Goal: Communication & Community: Answer question/provide support

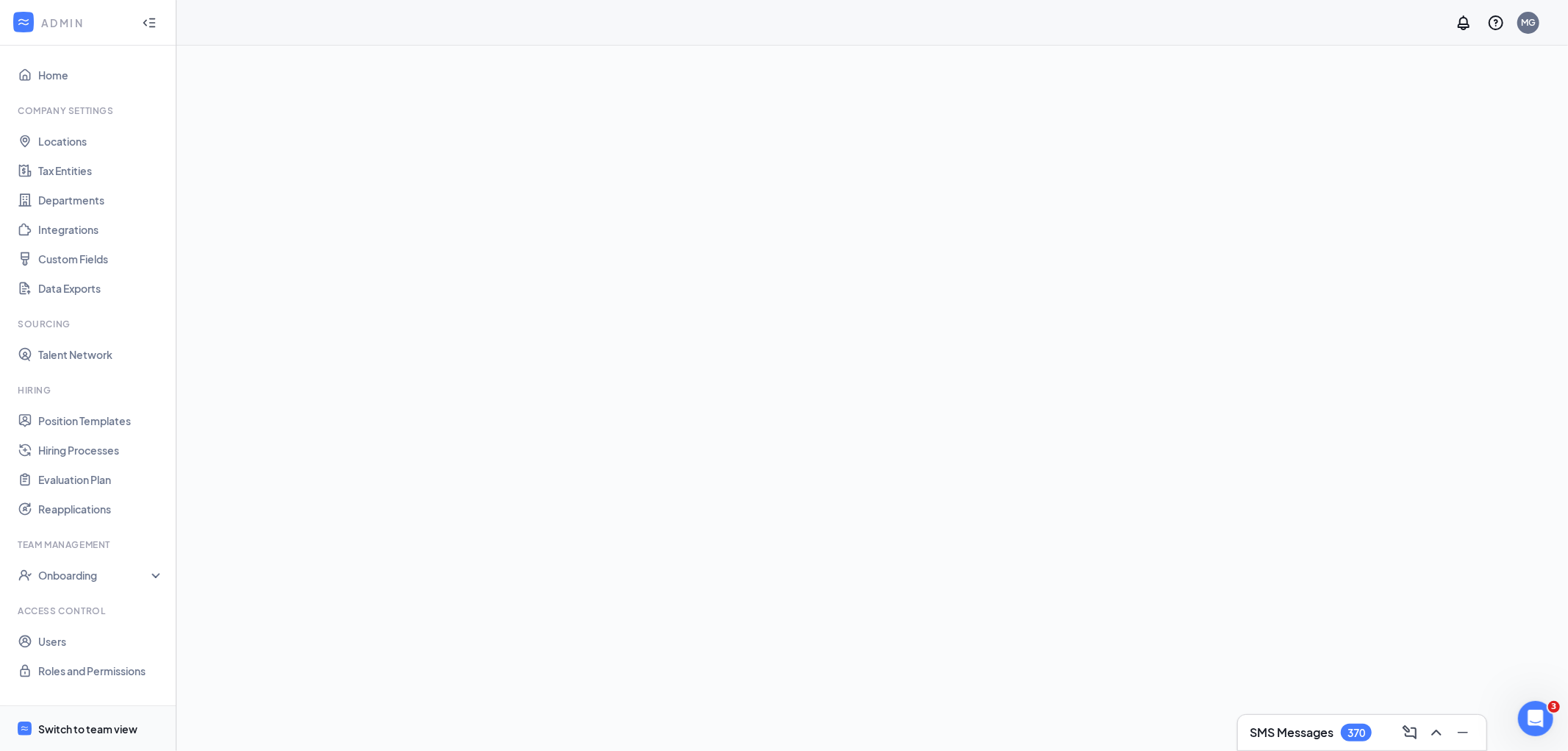
click at [83, 731] on div "Switch to team view" at bounding box center [88, 728] width 99 height 15
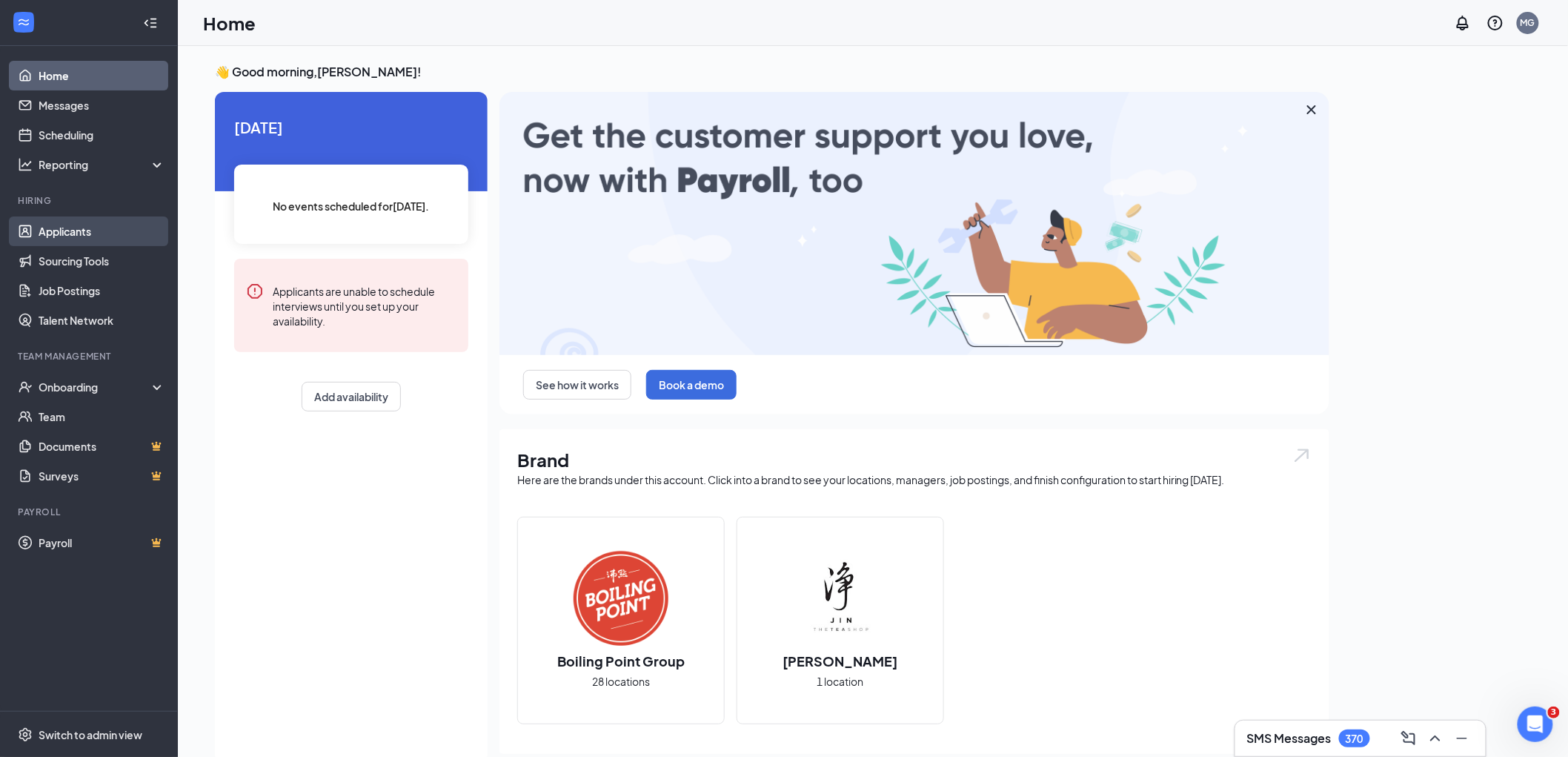
click at [79, 239] on link "Applicants" at bounding box center [102, 231] width 127 height 30
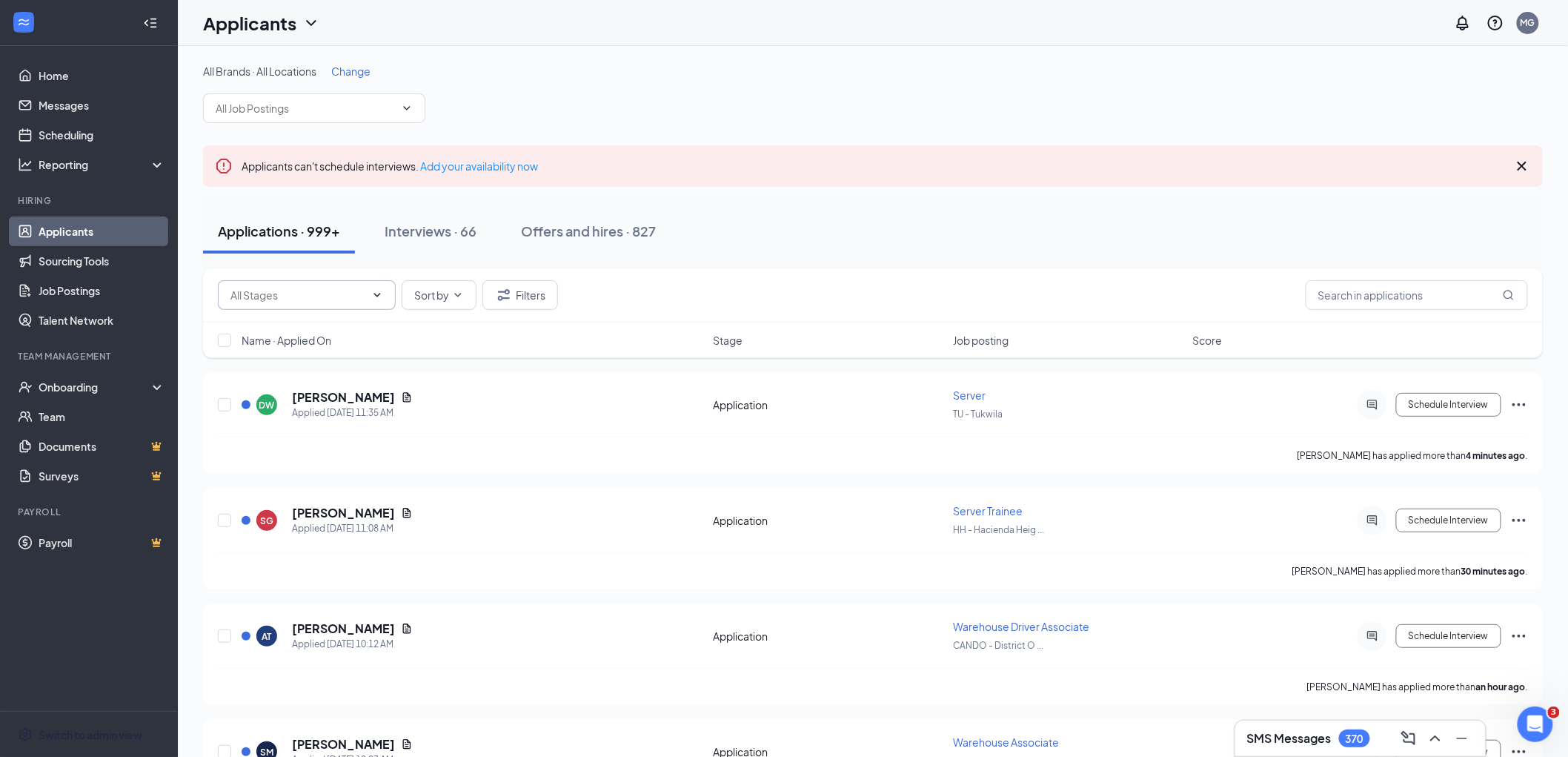
click at [276, 301] on input "text" at bounding box center [298, 294] width 135 height 17
click at [276, 305] on div "Application (3508)" at bounding box center [320, 322] width 178 height 34
click at [275, 110] on input "text" at bounding box center [305, 108] width 180 height 17
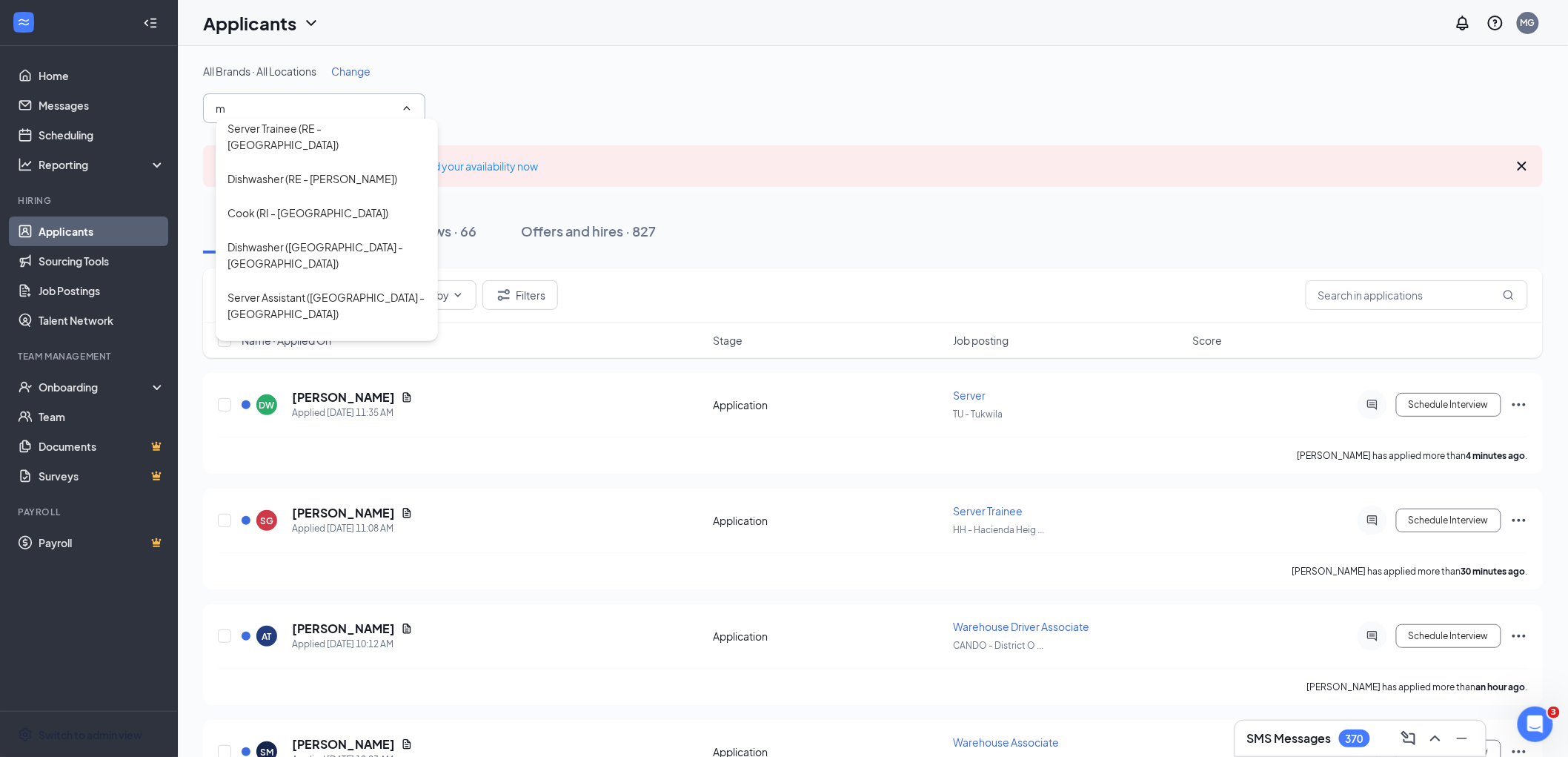
scroll to position [675, 0]
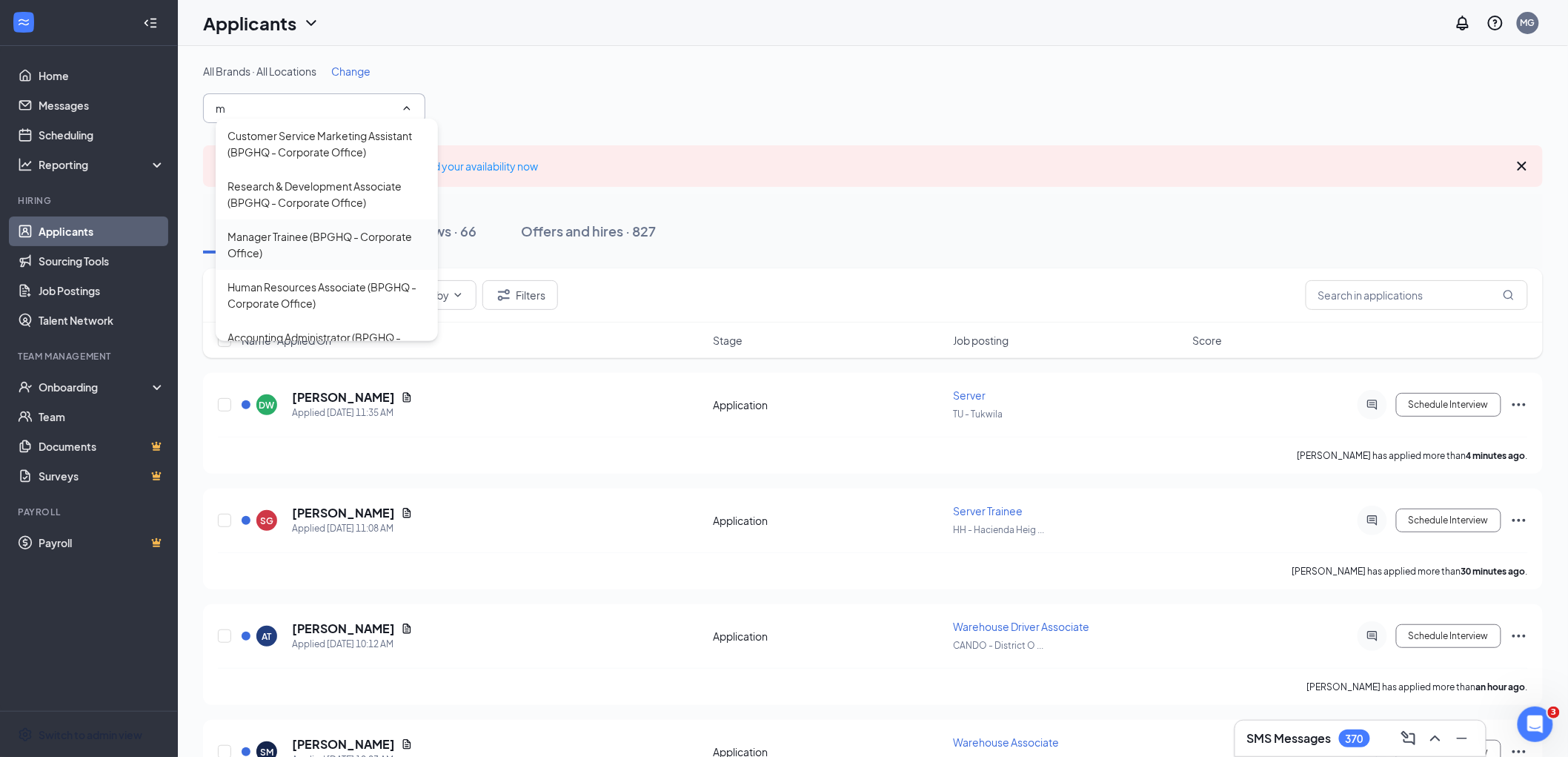
type input "m"
click at [300, 237] on div "Manager Trainee (BPGHQ - Corporate Office)" at bounding box center [327, 244] width 199 height 32
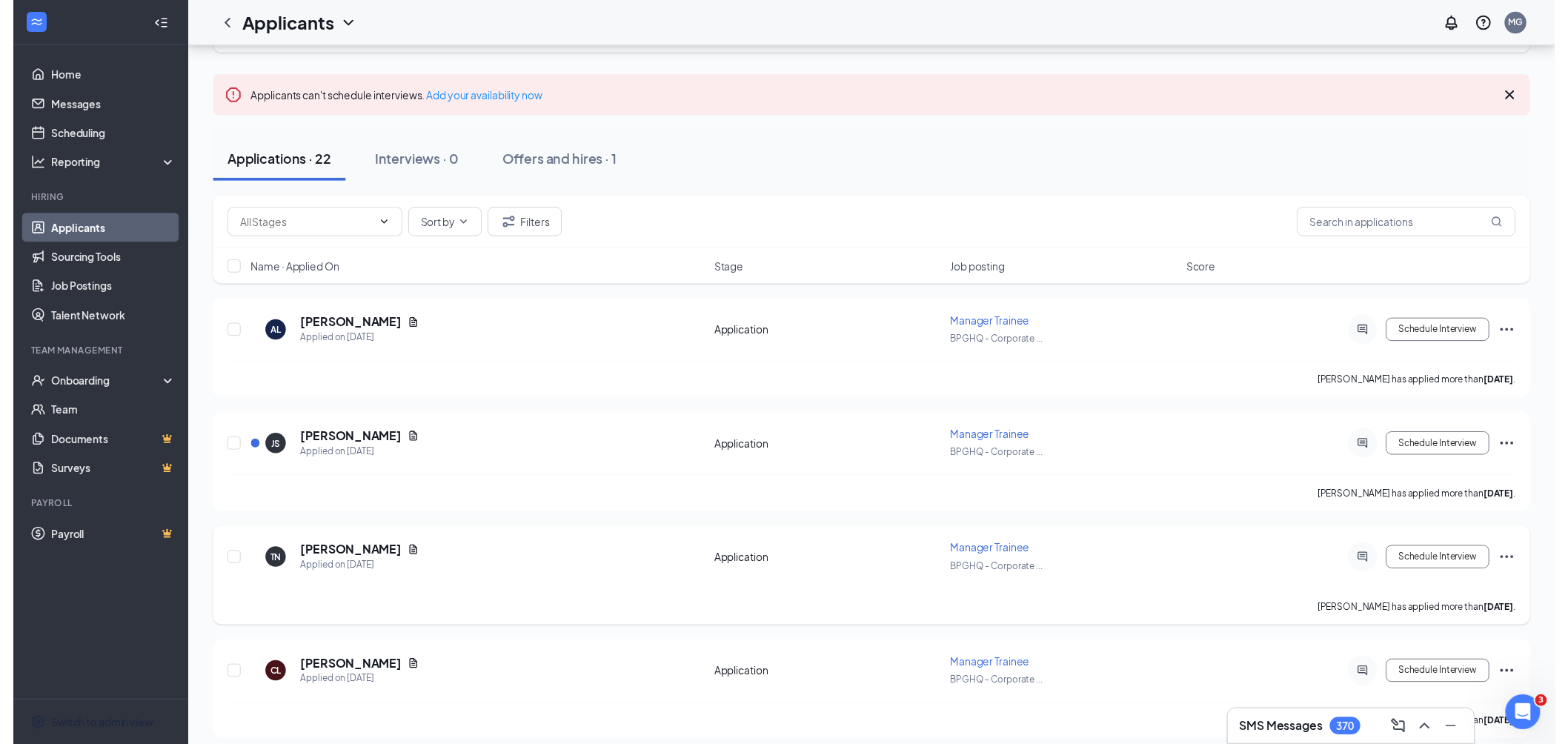
scroll to position [247, 0]
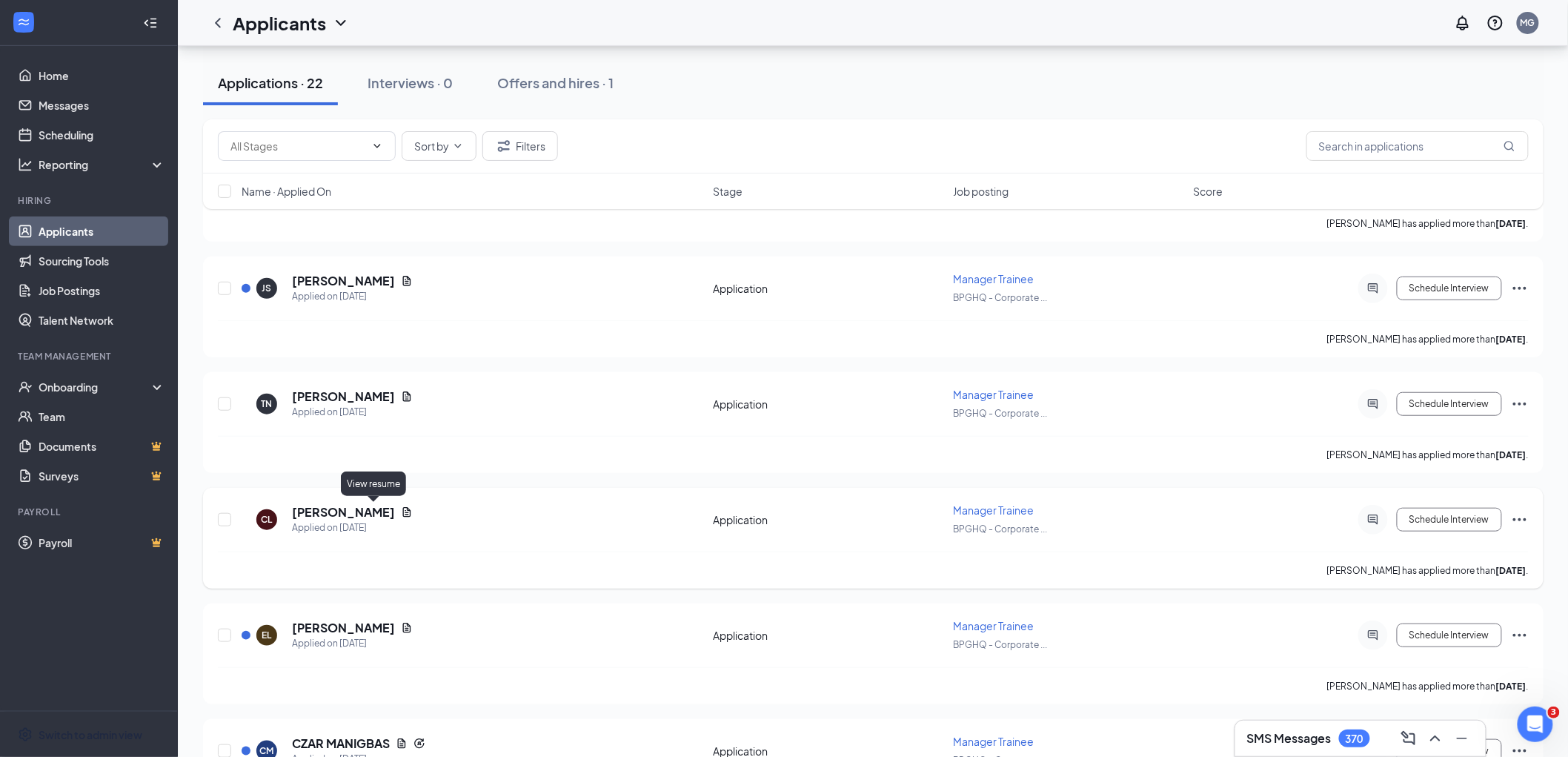
click at [403, 509] on icon "Document" at bounding box center [406, 512] width 8 height 10
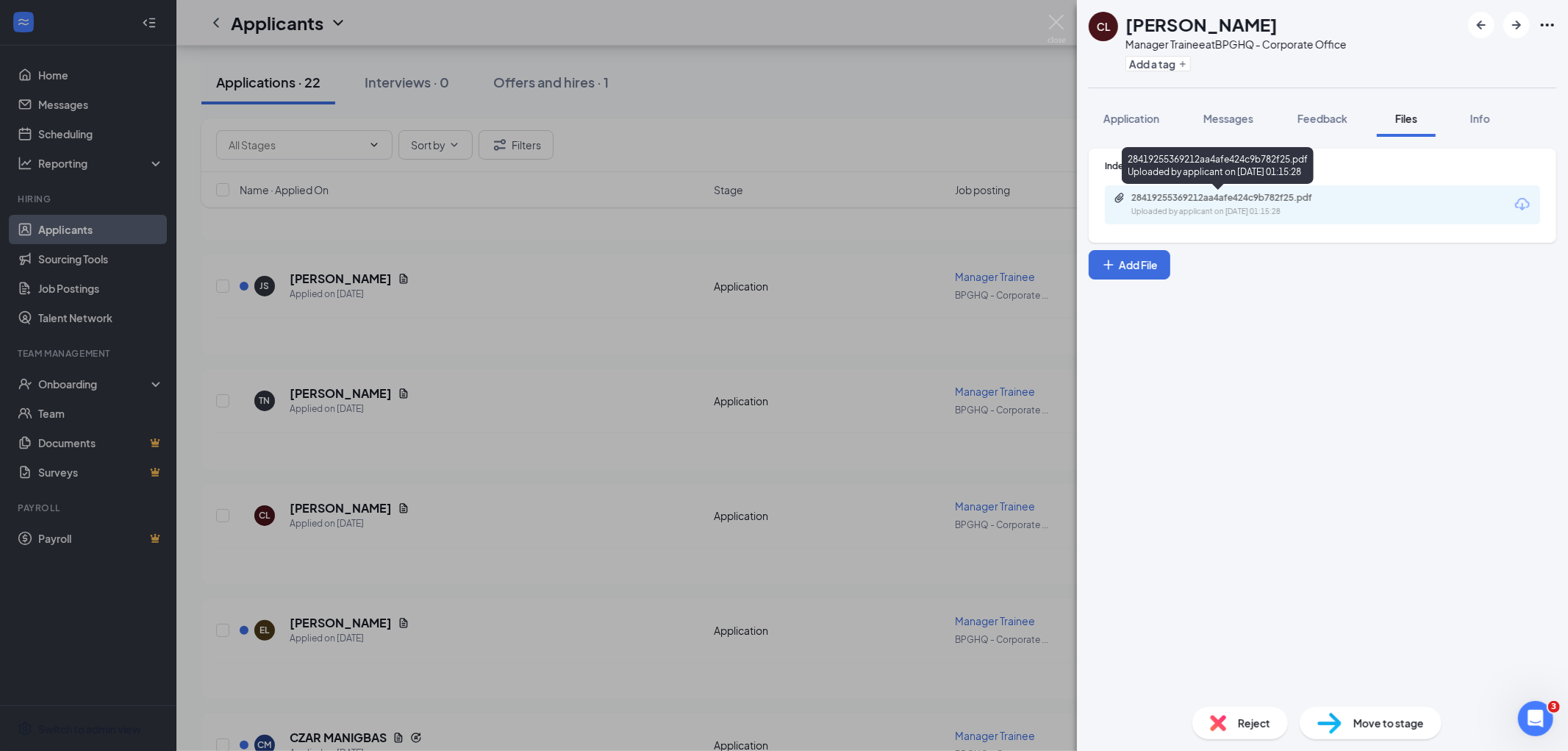
click at [1186, 200] on div "28419255369212aa4afe424c9b782f25.pdf" at bounding box center [1234, 198] width 206 height 12
click at [437, 488] on div "[PERSON_NAME] [PERSON_NAME] Manager Trainee at BPGHQ - Corporate Office Add a t…" at bounding box center [784, 376] width 1568 height 751
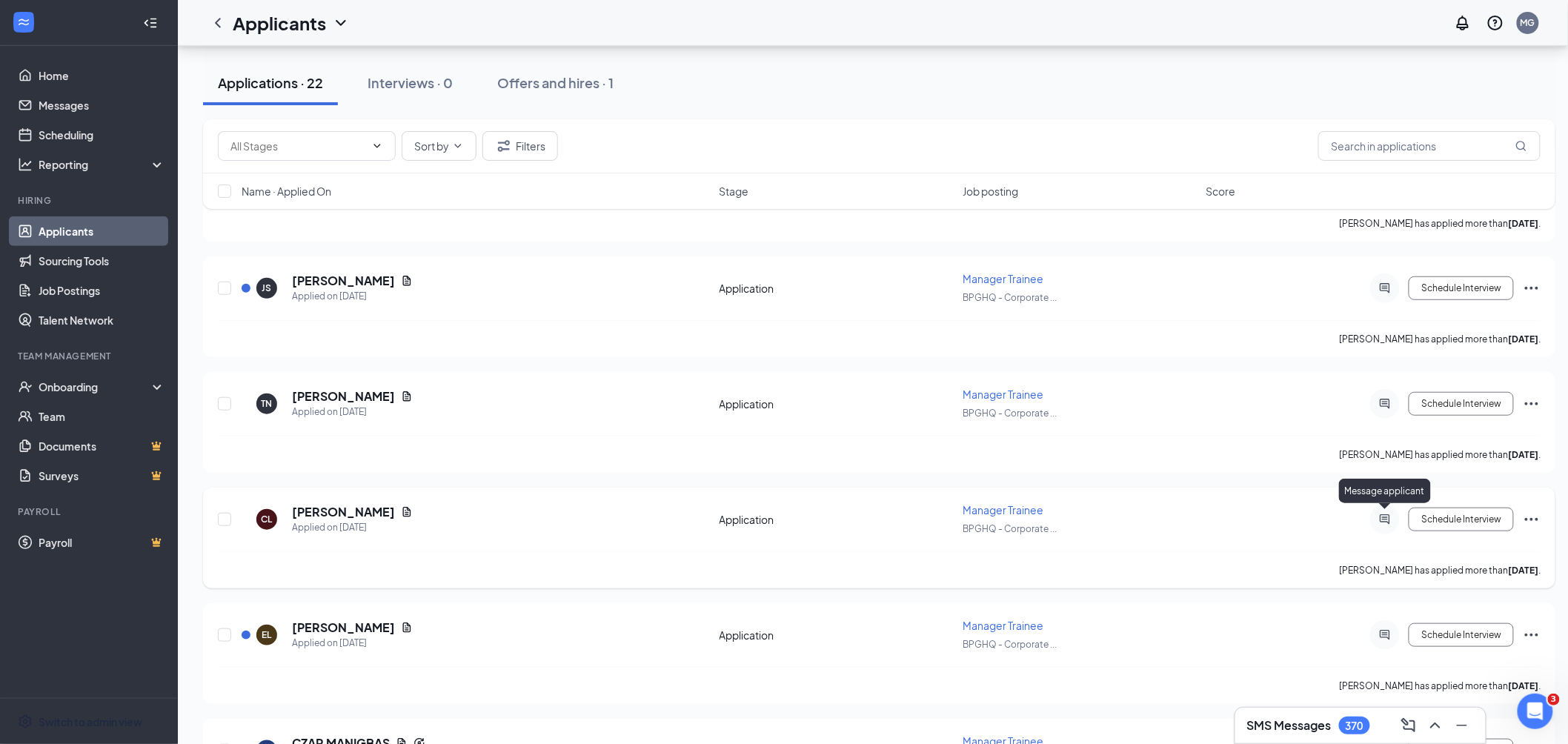
click at [1386, 520] on icon "ActiveChat" at bounding box center [1385, 519] width 10 height 10
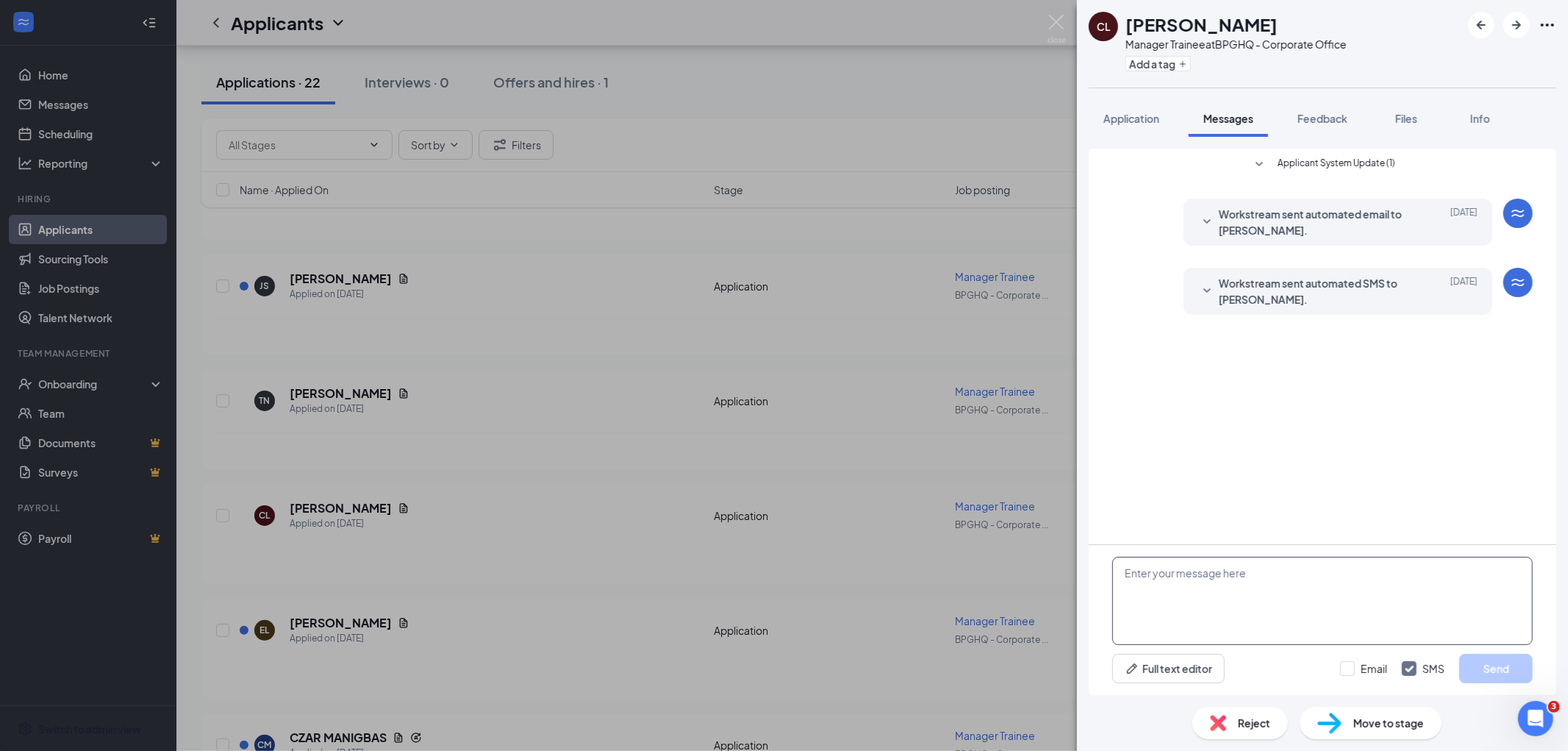
click at [1179, 586] on textarea at bounding box center [1323, 600] width 421 height 88
drag, startPoint x: 1235, startPoint y: 603, endPoint x: 1069, endPoint y: 557, distance: 172.3
click at [1069, 557] on div "[PERSON_NAME] [PERSON_NAME] Manager Trainee at BPGHQ - Corporate Office Add a t…" at bounding box center [784, 376] width 1568 height 751
click at [1239, 620] on textarea "Hi [PERSON_NAME], we want range a interview with you [DATE] afternoon. what tim…" at bounding box center [1323, 600] width 421 height 88
drag, startPoint x: 1224, startPoint y: 594, endPoint x: 1106, endPoint y: 560, distance: 122.8
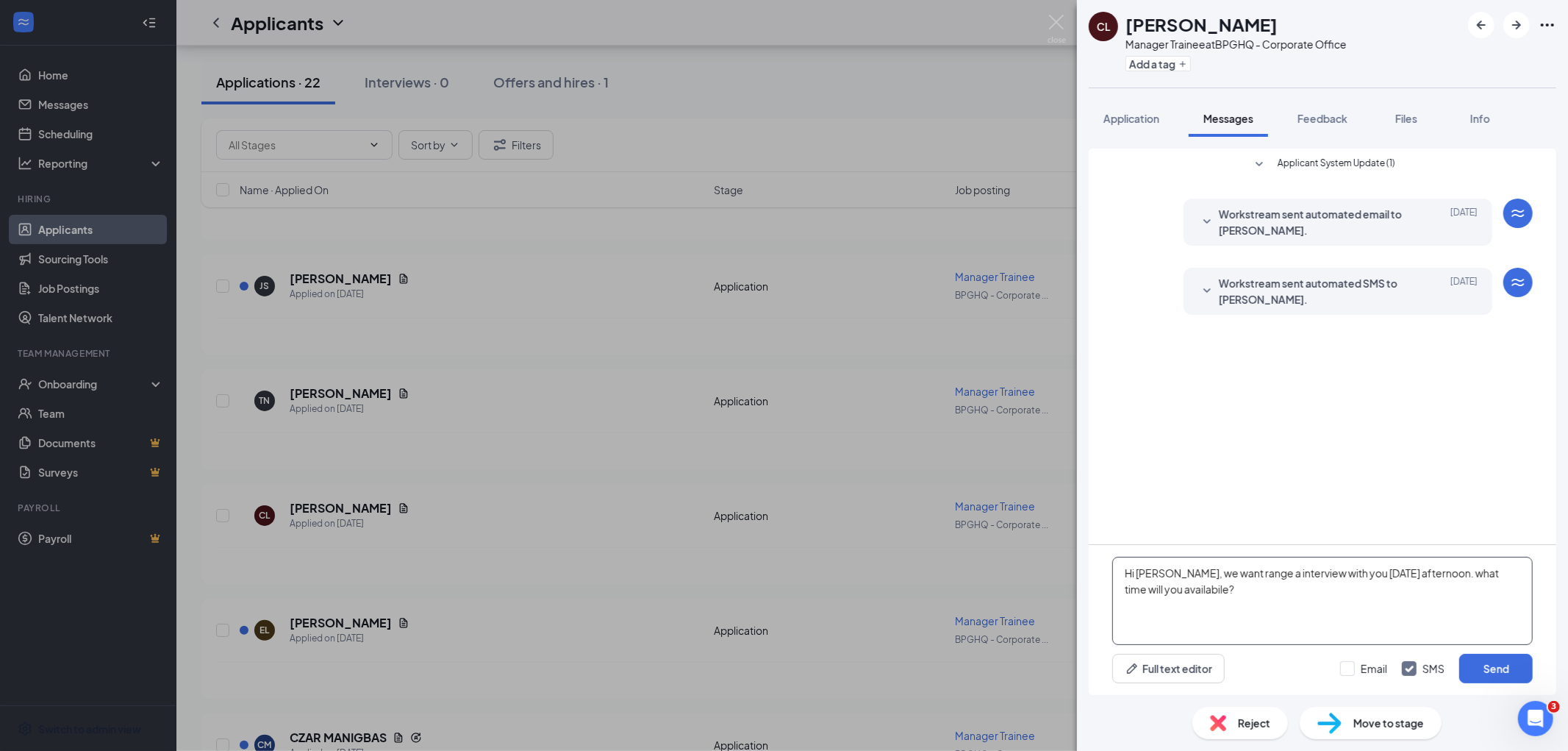
click at [1106, 560] on div "Hi [PERSON_NAME], we want range a interview with you [DATE] afternoon. what tim…" at bounding box center [1323, 620] width 468 height 150
paste textarea "We’d like to arrange an interview with you [DATE] afternoon. Could you please l…"
click at [1120, 572] on textarea "We’d like to arrange an interview with you [DATE] afternoon. Could you please l…" at bounding box center [1323, 600] width 421 height 88
type textarea "We’d like to arrange an interview with you [DATE] afternoon. Could you please l…"
click at [1499, 669] on button "Send" at bounding box center [1496, 668] width 74 height 30
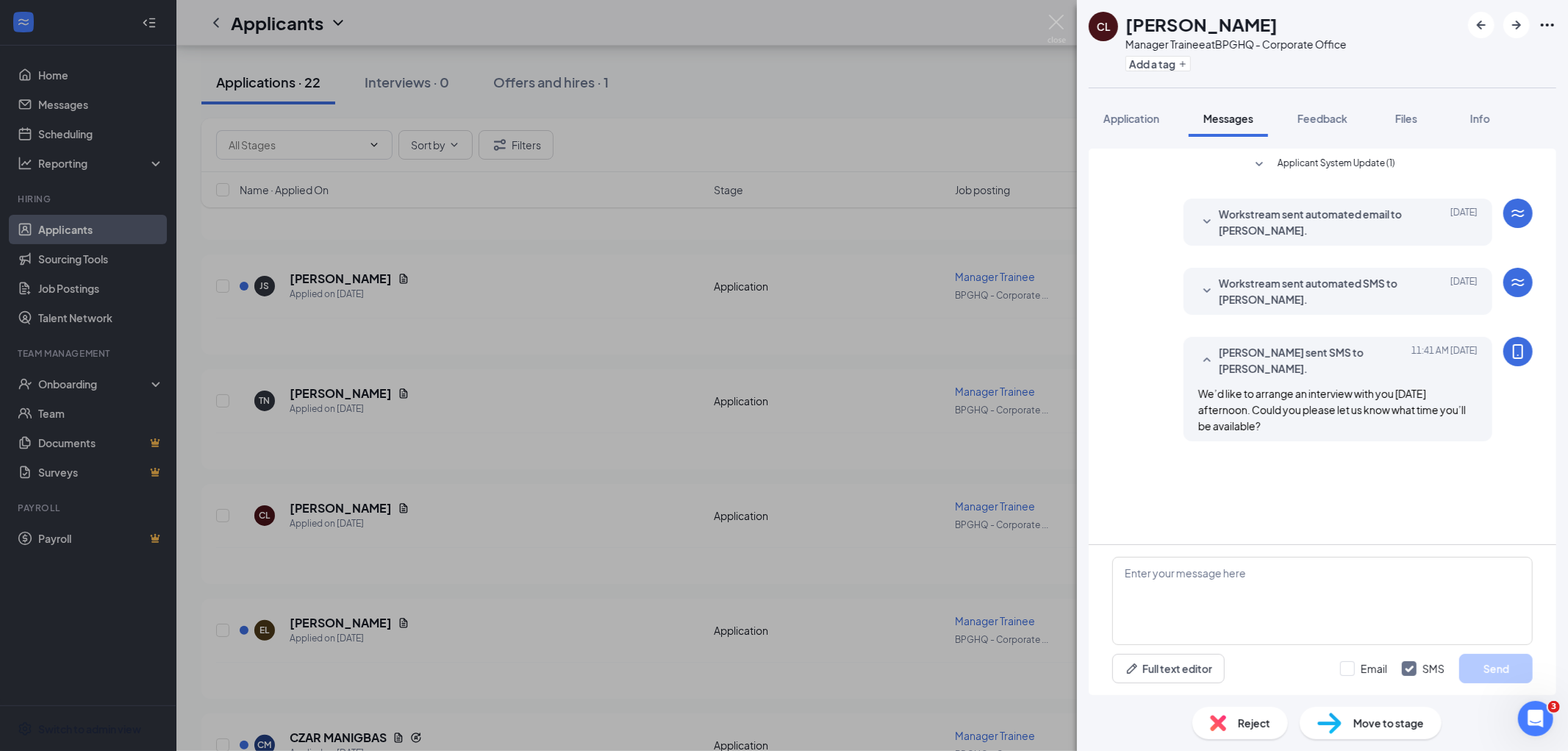
click at [182, 572] on div "[PERSON_NAME] [PERSON_NAME] Manager Trainee at BPGHQ - Corporate Office Add a t…" at bounding box center [784, 376] width 1568 height 751
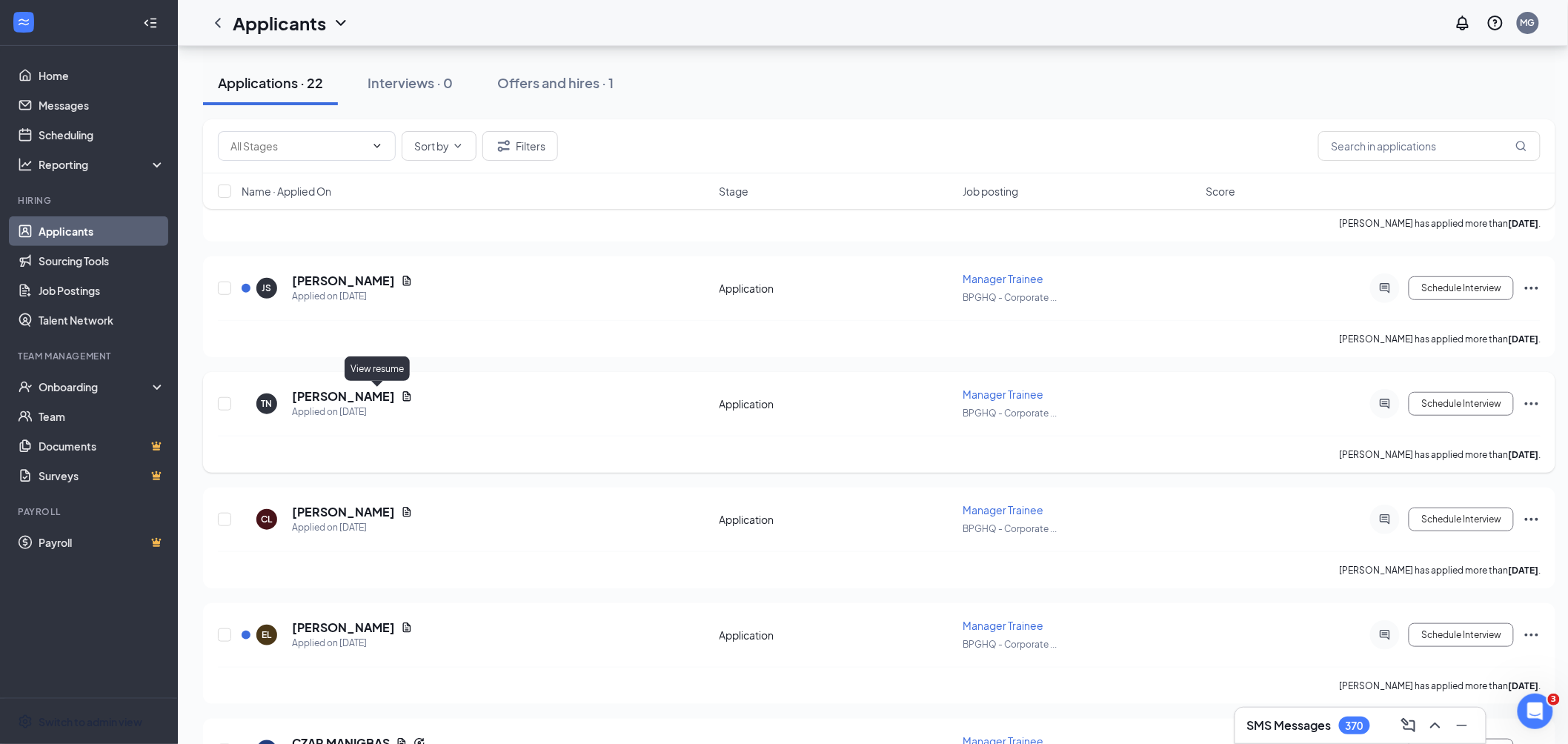
click at [403, 393] on icon "Document" at bounding box center [406, 396] width 8 height 10
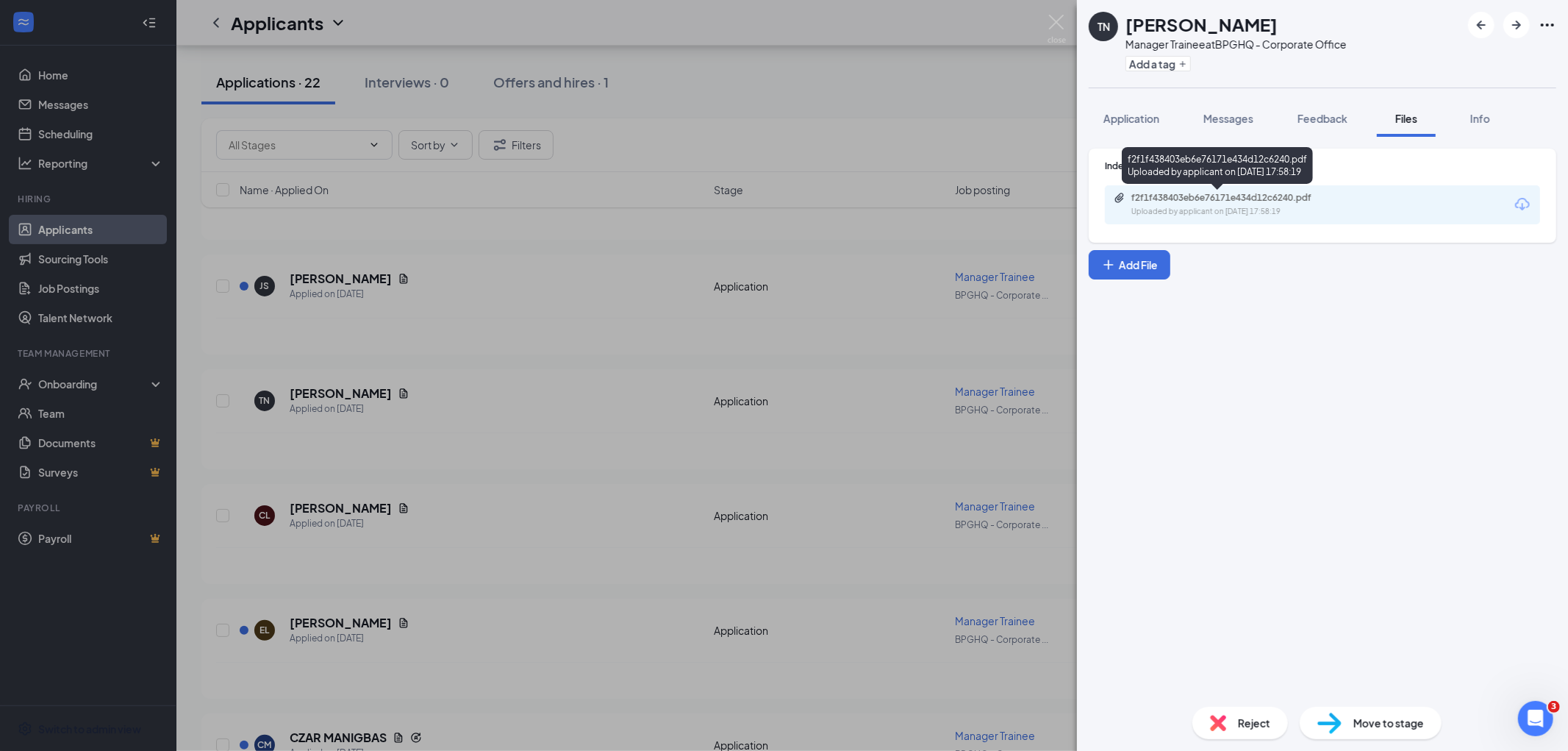
click at [1262, 198] on div "f2f1f438403eb6e76171e434d12c6240.pdf" at bounding box center [1234, 198] width 206 height 12
click at [1055, 23] on img at bounding box center [1056, 29] width 18 height 29
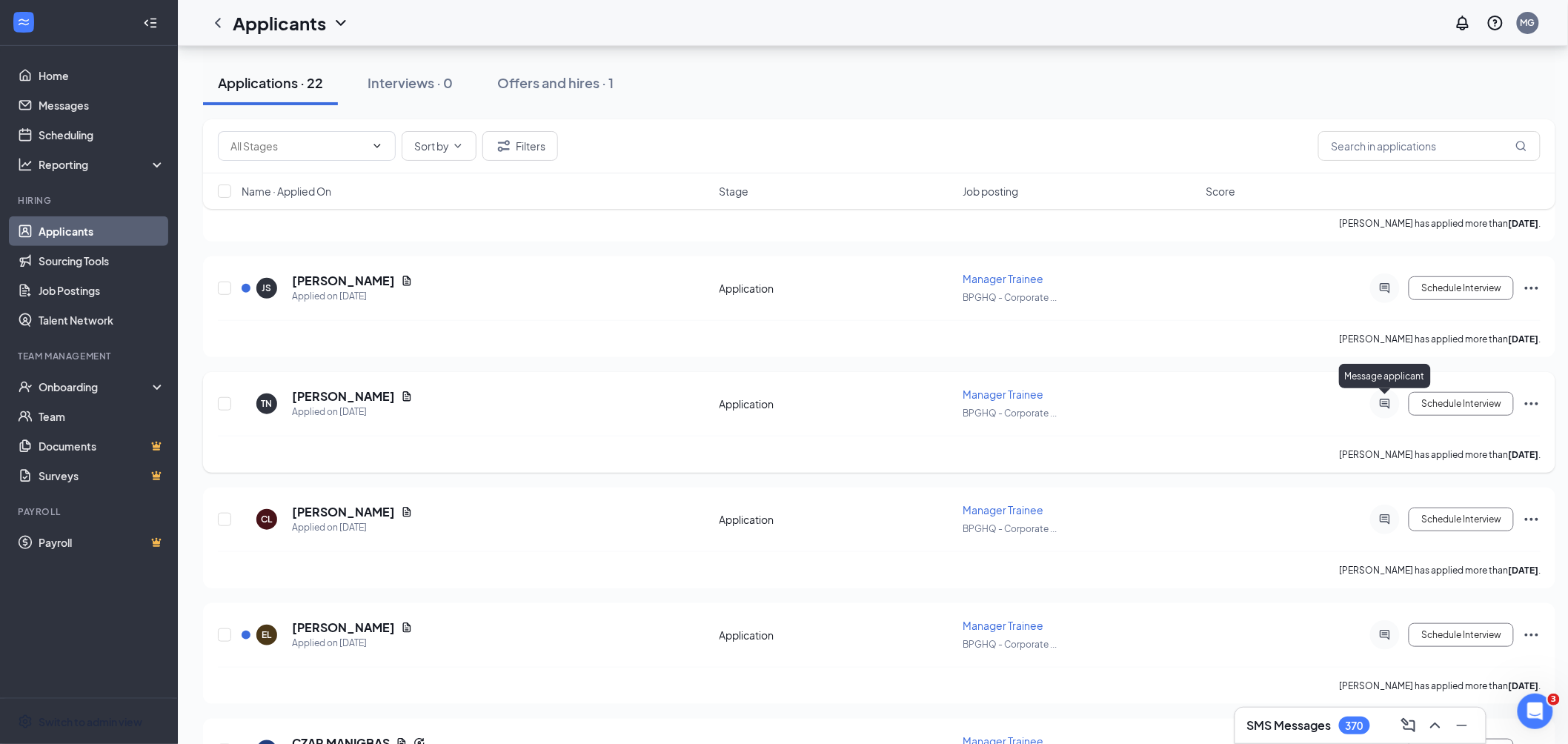
click at [1386, 398] on icon "ActiveChat" at bounding box center [1385, 404] width 18 height 12
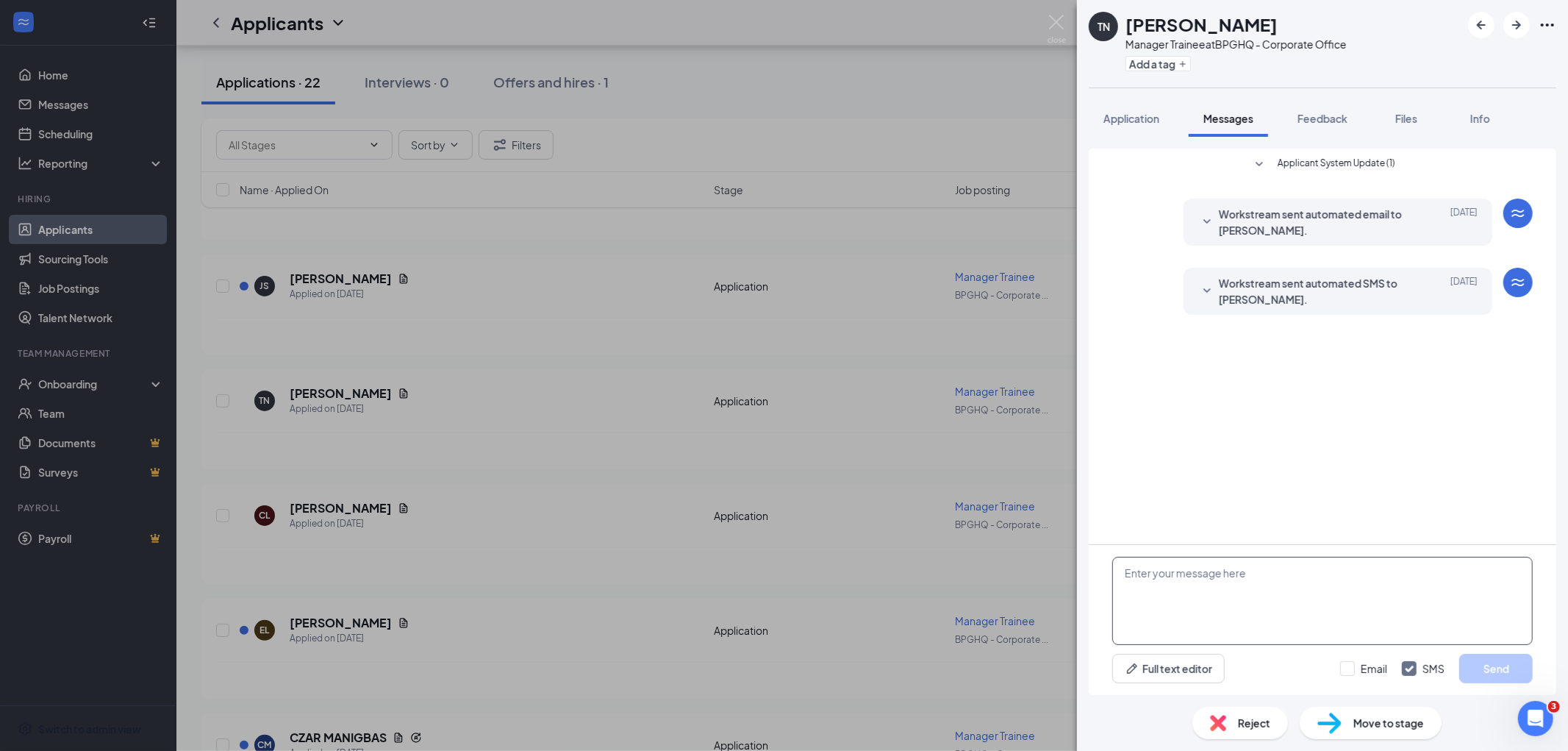
click at [1242, 576] on textarea at bounding box center [1323, 600] width 421 height 88
paste textarea "We’d like to arrange an interview with you [DATE] afternoon. Could you please l…"
type textarea "We’d like to arrange an interview with you [DATE] afternoon. Could you please l…"
click at [1494, 662] on button "Send" at bounding box center [1496, 668] width 74 height 30
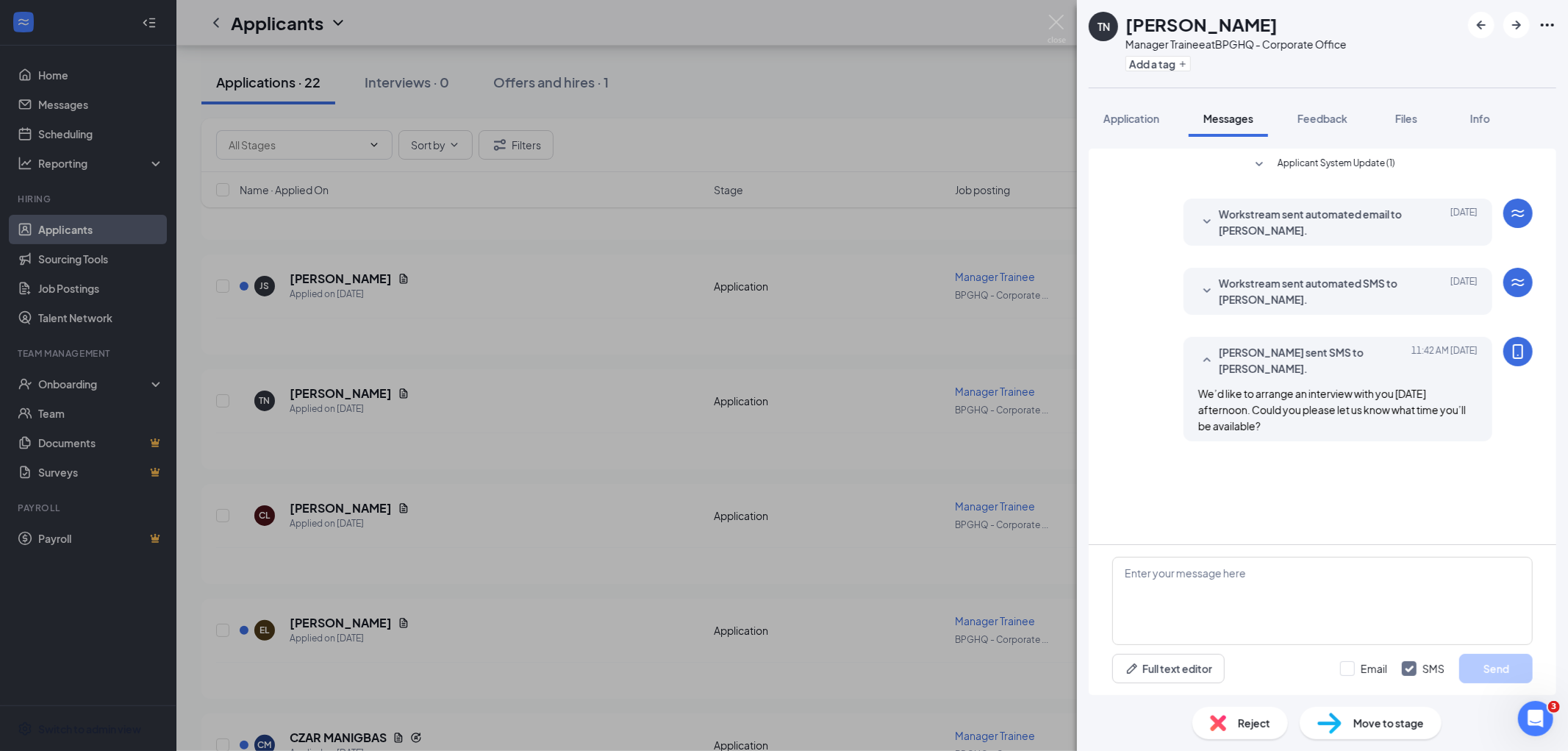
click at [629, 147] on div "TN [PERSON_NAME] Manager Trainee at BPGHQ - Corporate Office Add a tag Applicat…" at bounding box center [784, 376] width 1568 height 751
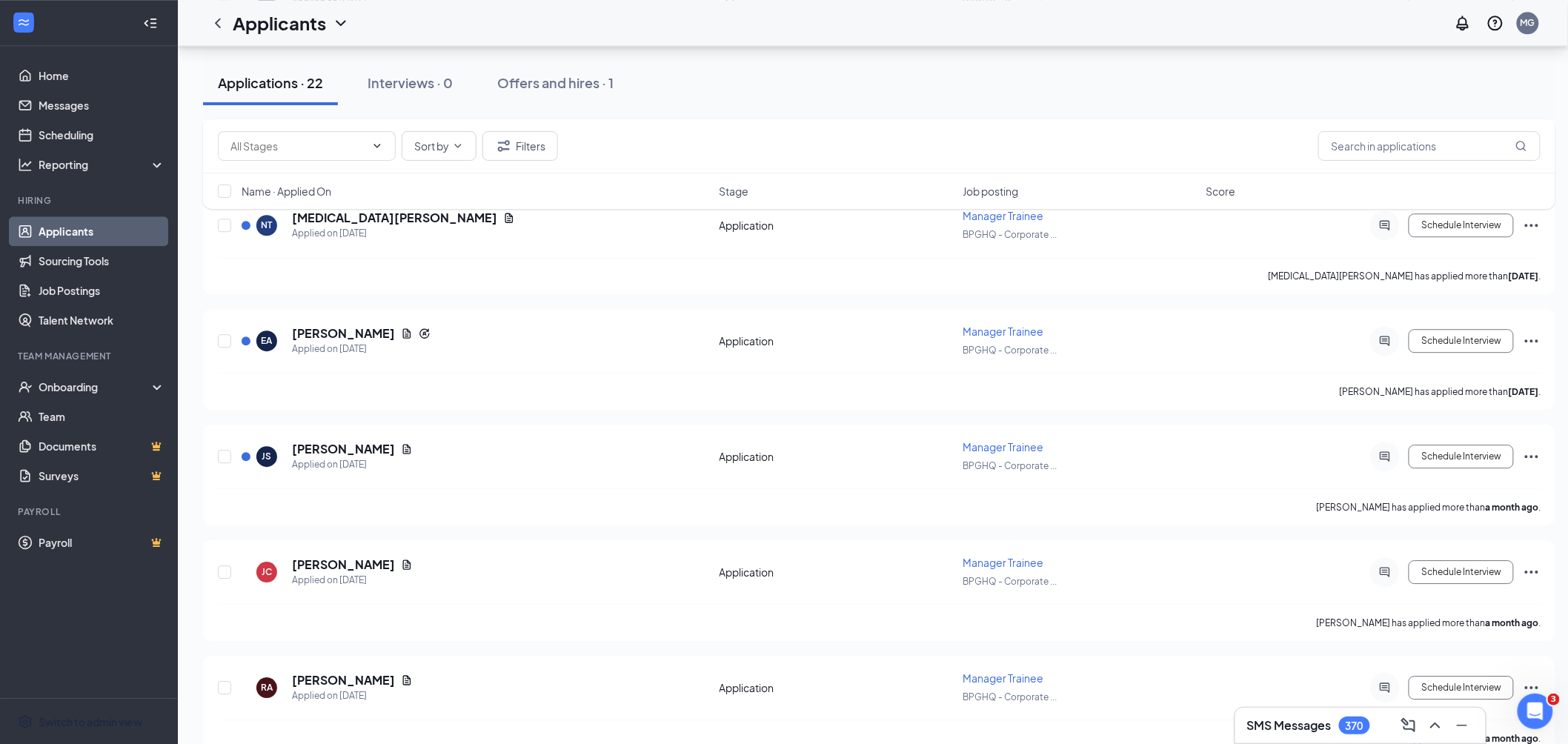
scroll to position [1729, 0]
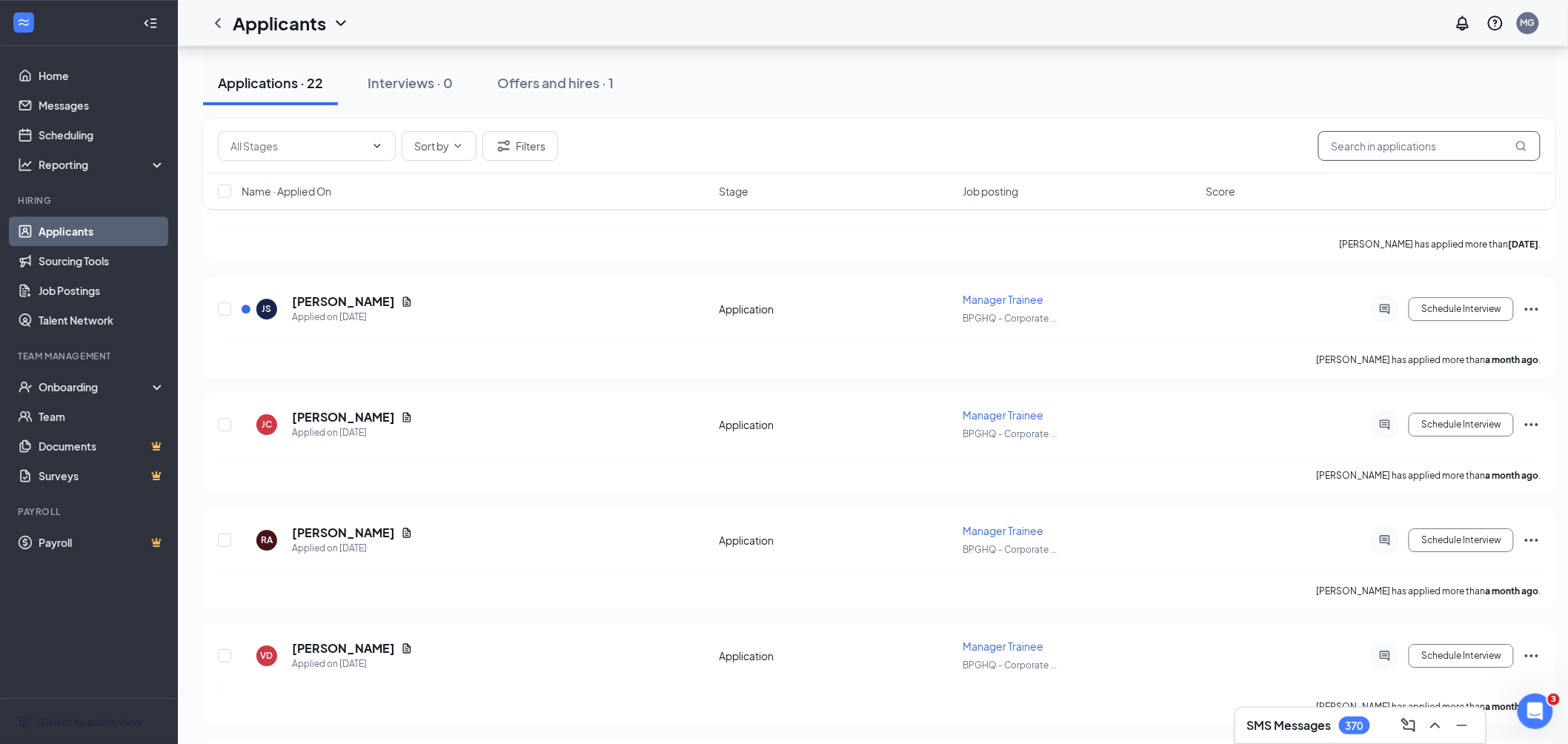
click at [1436, 151] on input "text" at bounding box center [1430, 146] width 222 height 30
type input "[PERSON_NAME]"
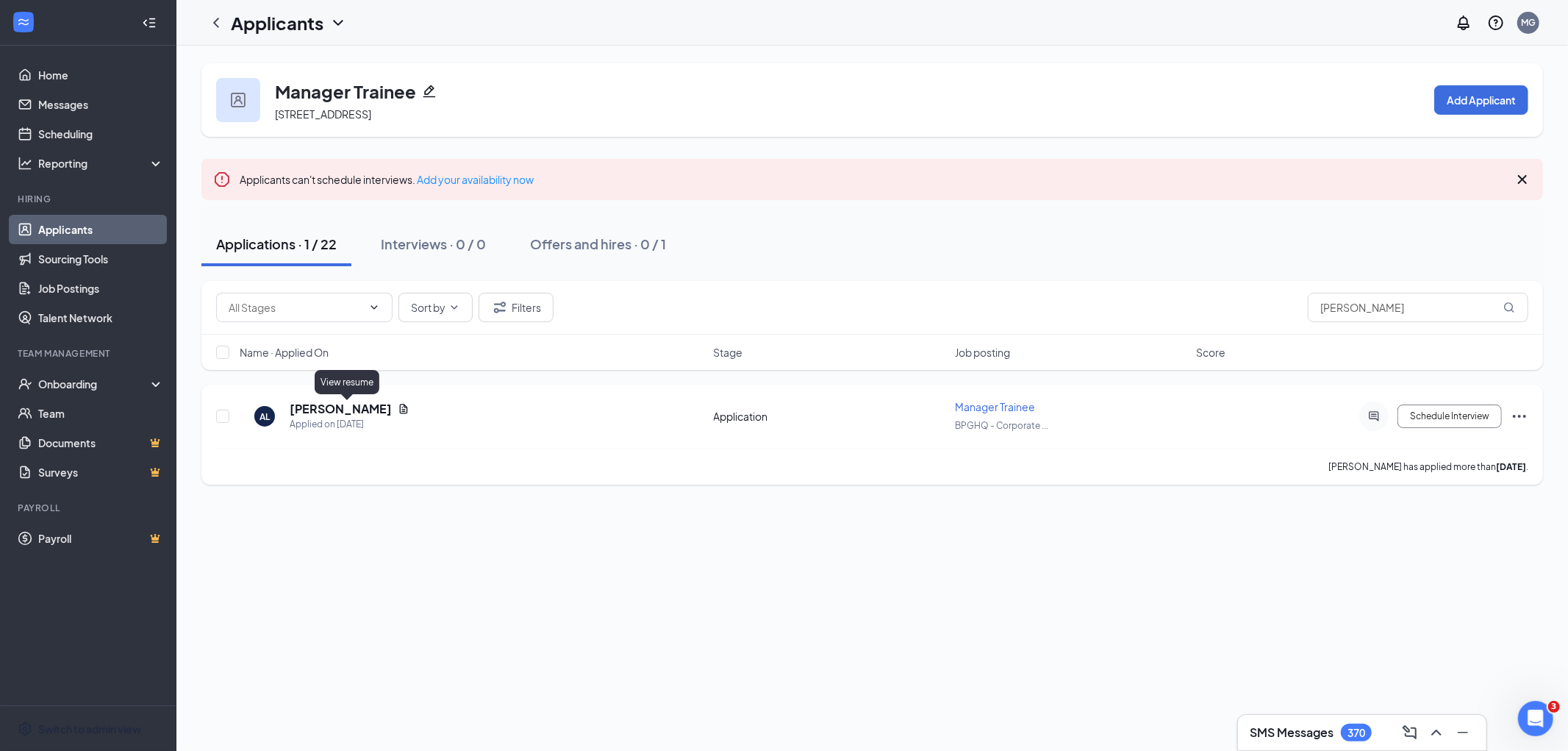
click at [398, 412] on icon "Document" at bounding box center [404, 409] width 12 height 12
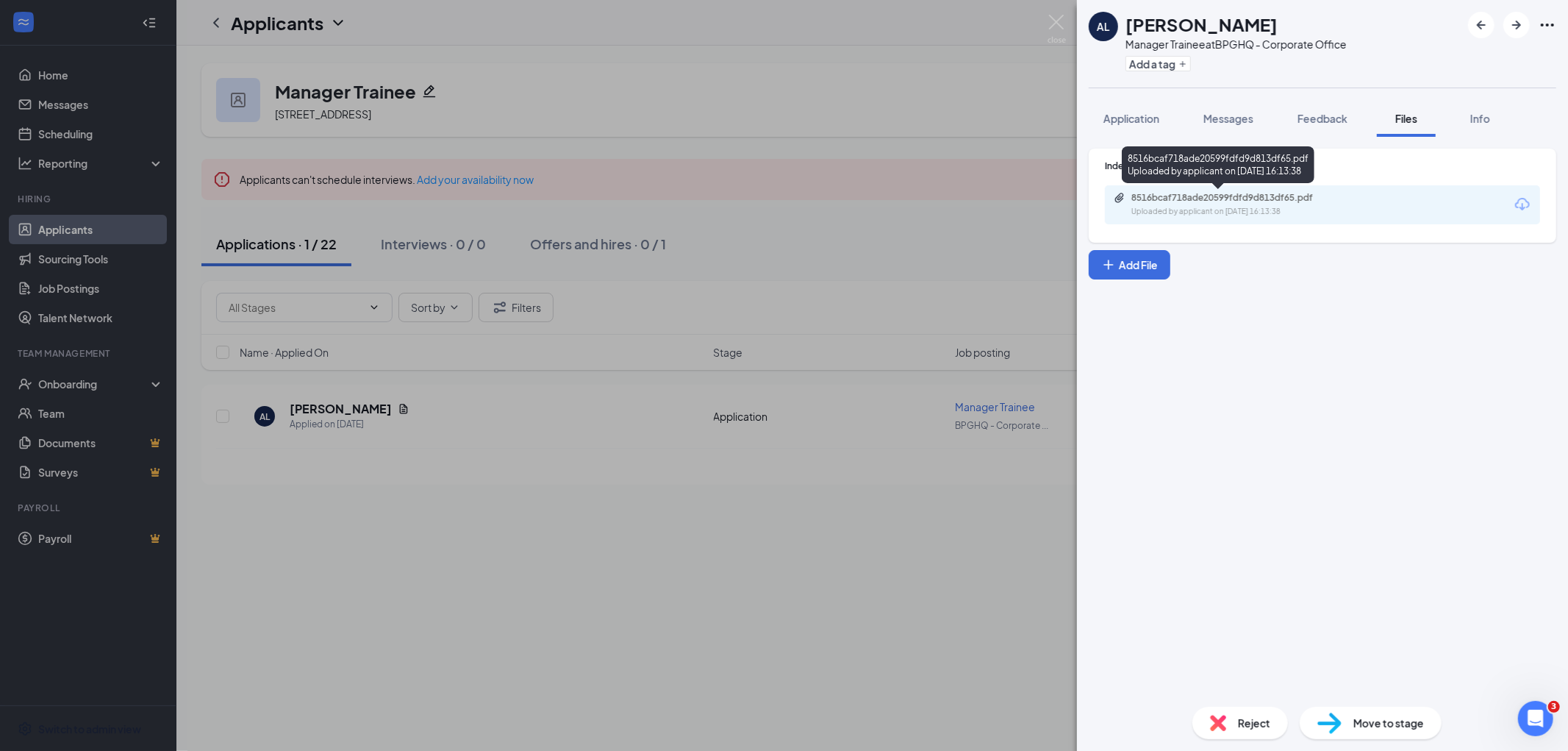
click at [1233, 211] on div "Uploaded by applicant on [DATE] 16:13:38" at bounding box center [1242, 212] width 221 height 12
click at [721, 592] on div "AL [PERSON_NAME] Manager Trainee at BPGHQ - Corporate Office Add a tag Applicat…" at bounding box center [784, 376] width 1568 height 751
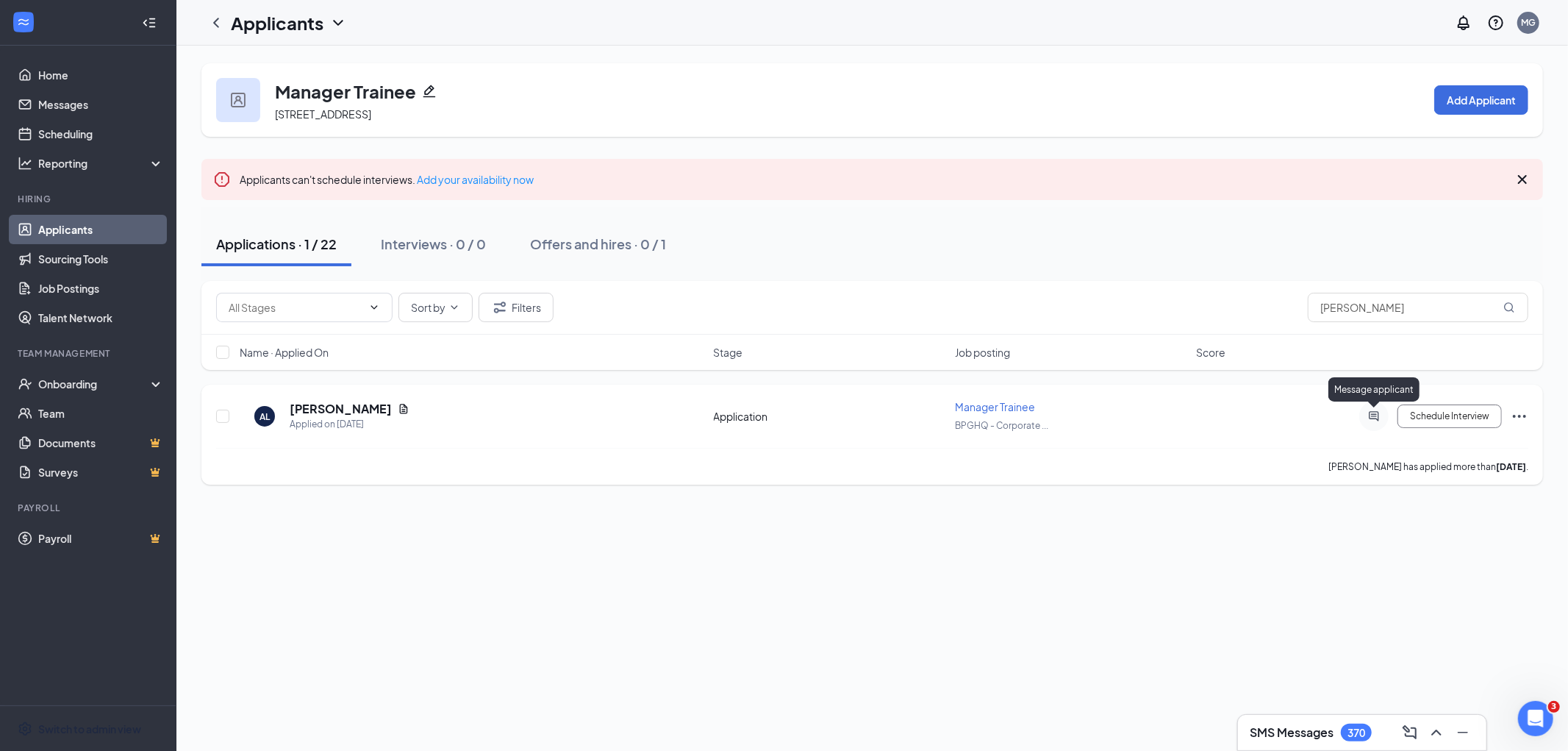
click at [1377, 416] on icon "ActiveChat" at bounding box center [1374, 416] width 17 height 12
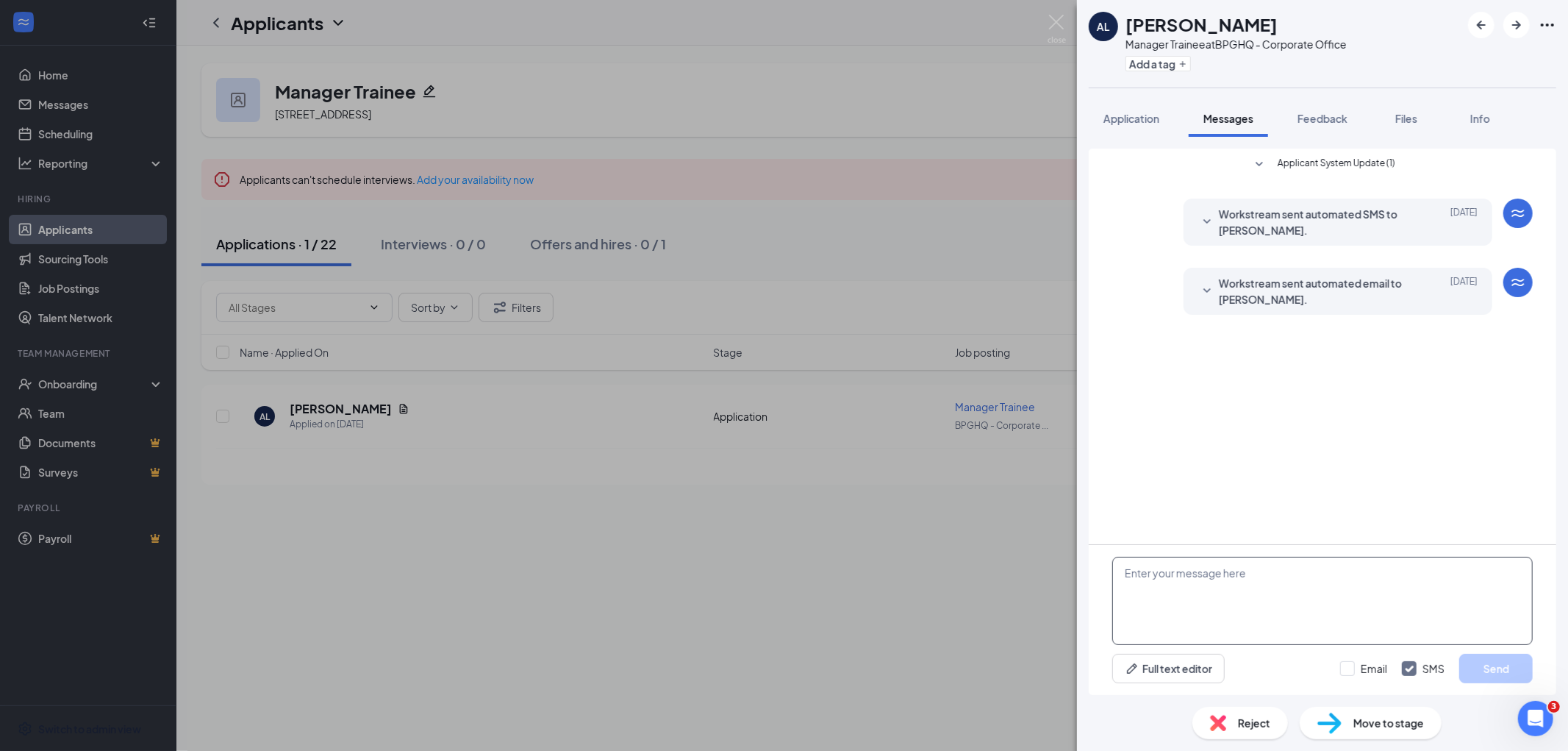
click at [1204, 603] on textarea at bounding box center [1323, 600] width 421 height 88
paste textarea "We’d like to arrange an interview with you [DATE] afternoon. Could you please l…"
type textarea "We’d like to arrange an interview with you [DATE] afternoon. Could you please l…"
click at [1505, 669] on button "Send" at bounding box center [1496, 668] width 74 height 30
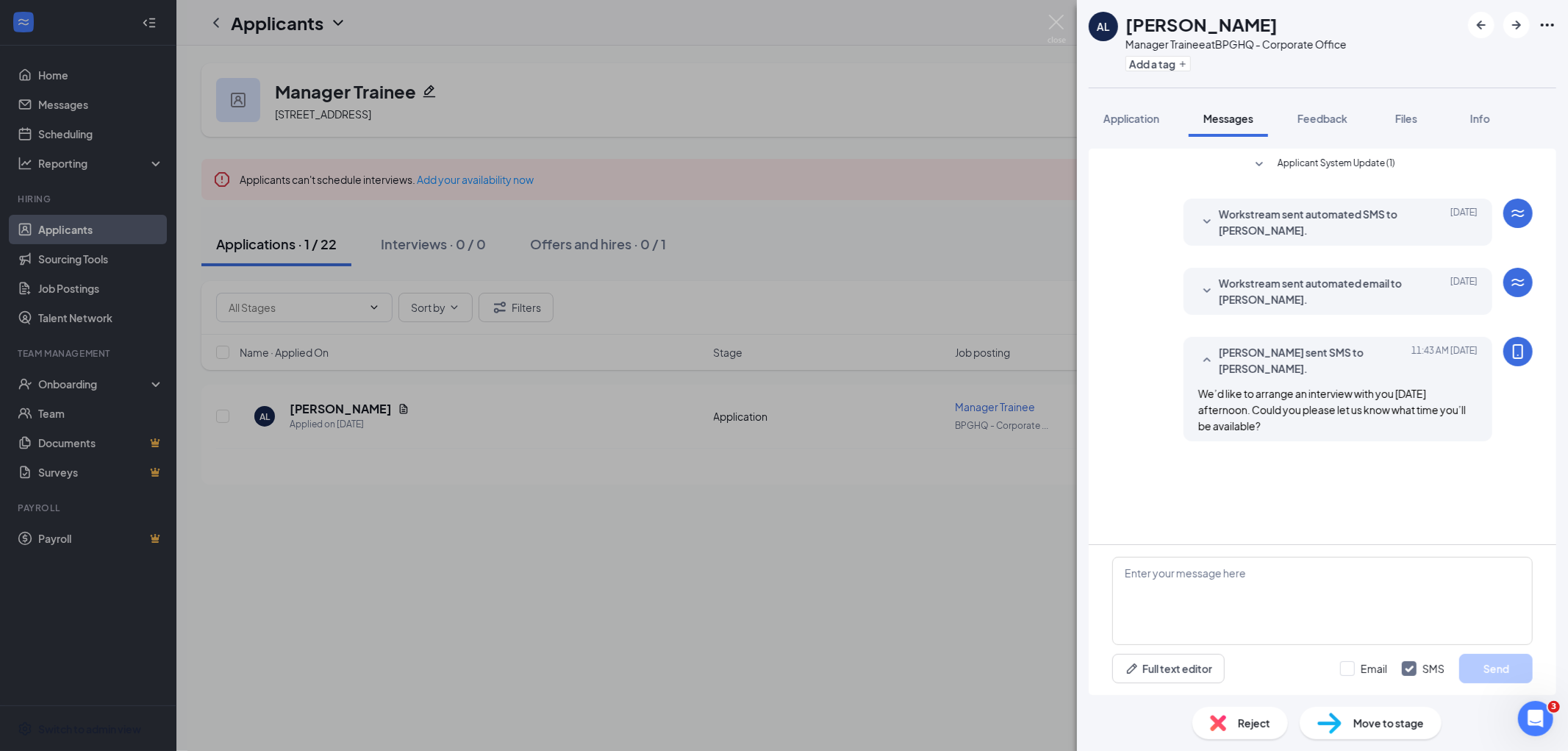
click at [86, 232] on div "AL [PERSON_NAME] Manager Trainee at BPGHQ - Corporate Office Add a tag Applicat…" at bounding box center [784, 376] width 1568 height 751
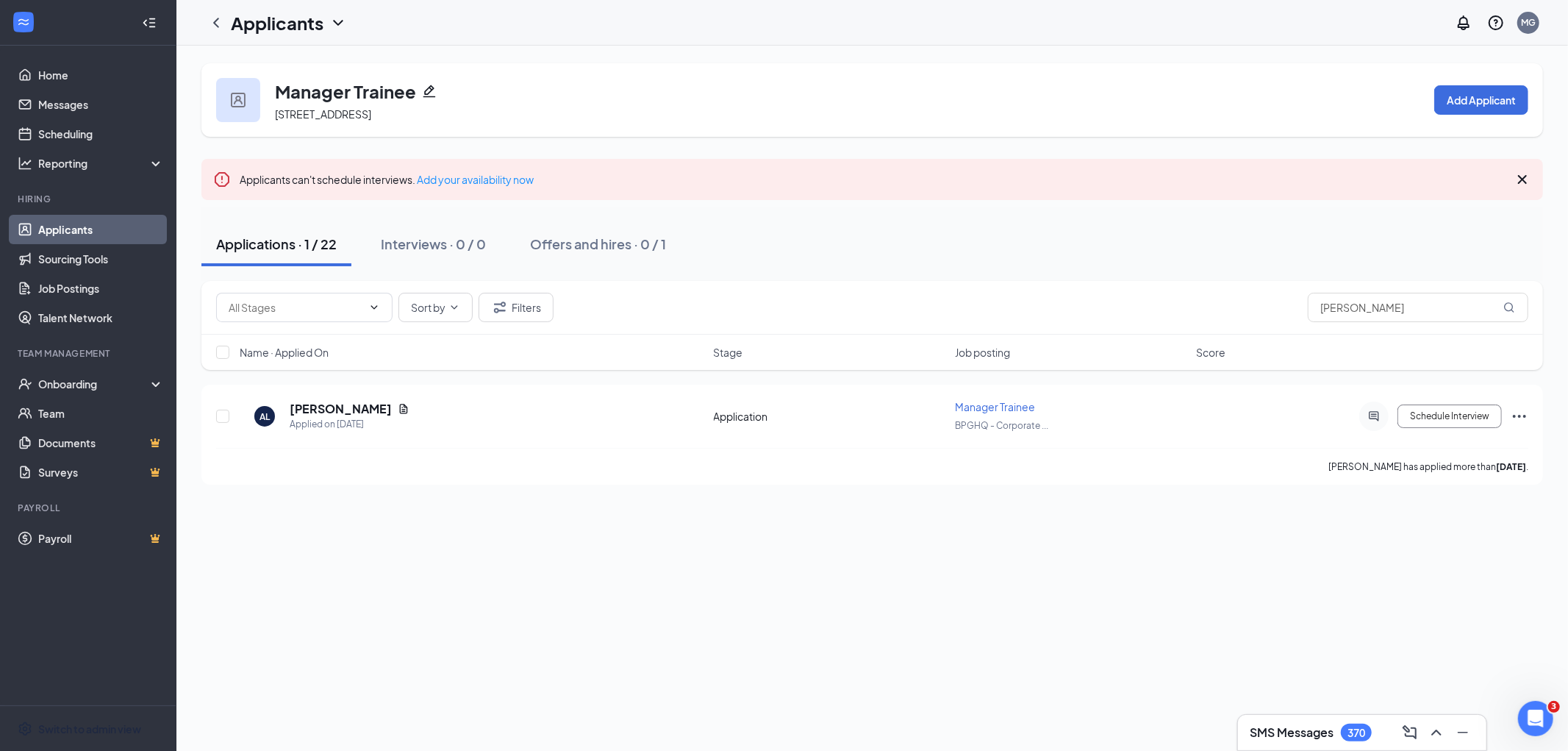
click at [88, 236] on link "Applicants" at bounding box center [101, 229] width 126 height 30
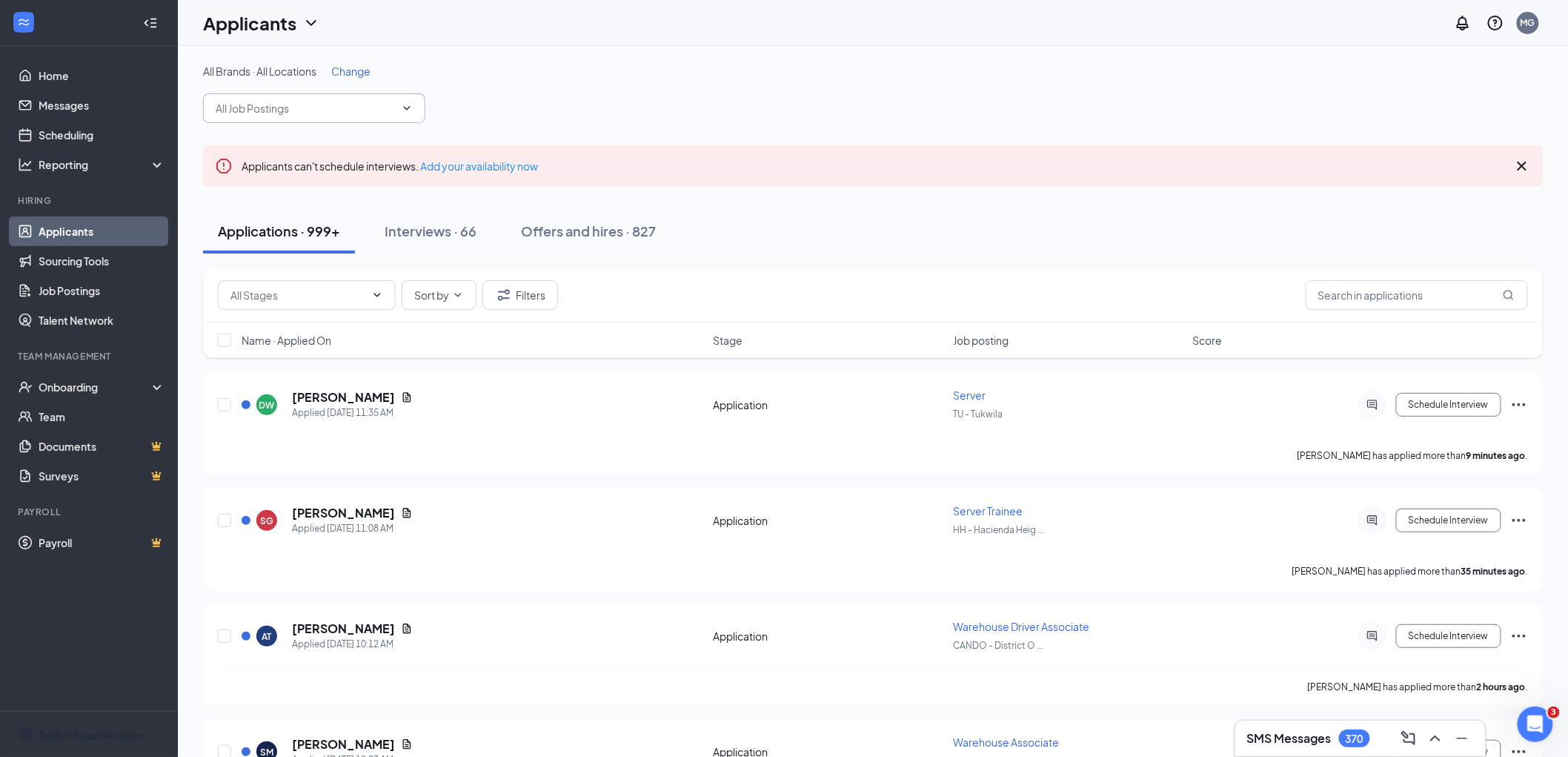
click at [265, 108] on input "text" at bounding box center [305, 108] width 180 height 17
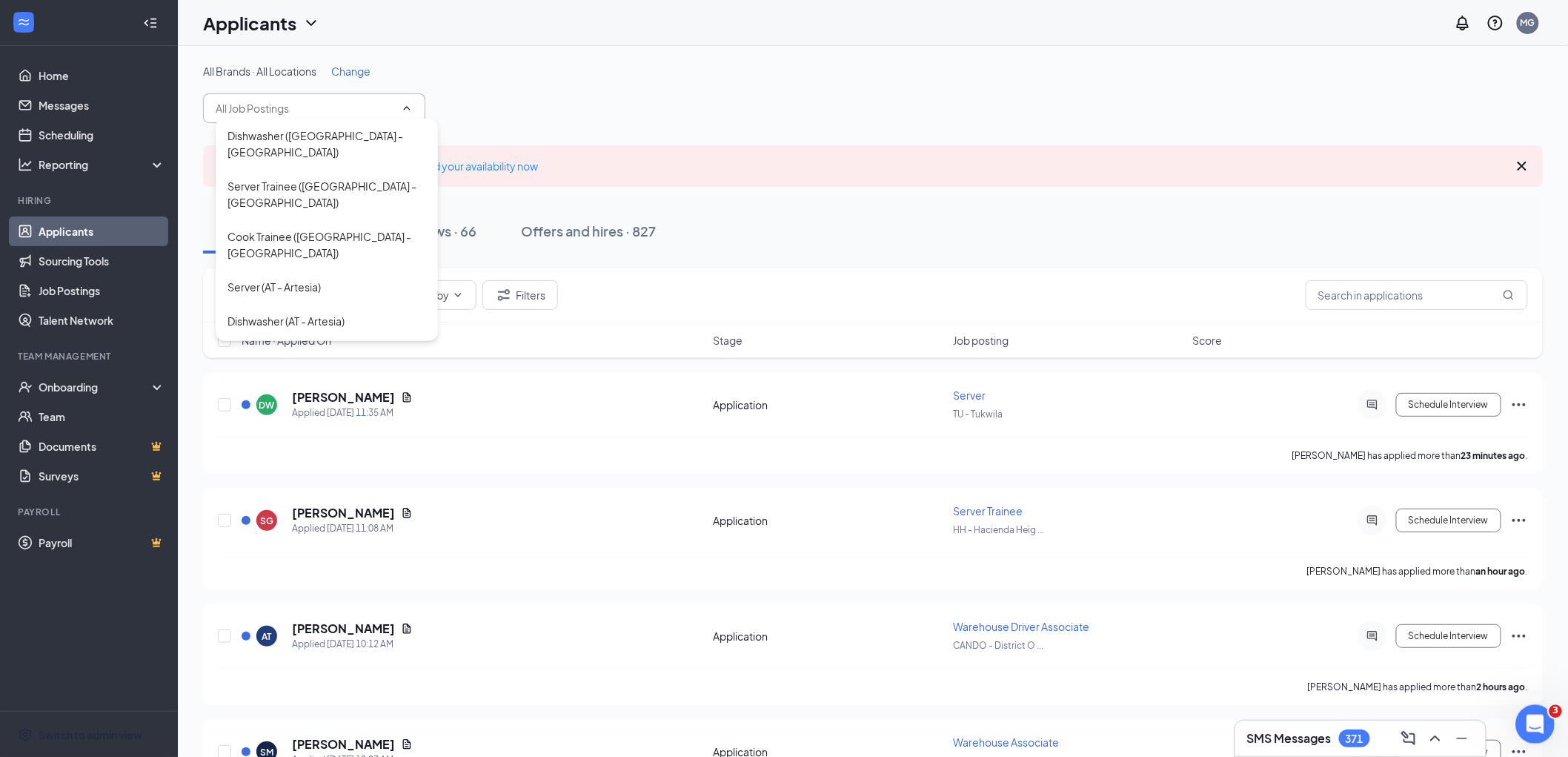
click at [1535, 720] on icon "Open Intercom Messenger" at bounding box center [1533, 722] width 25 height 25
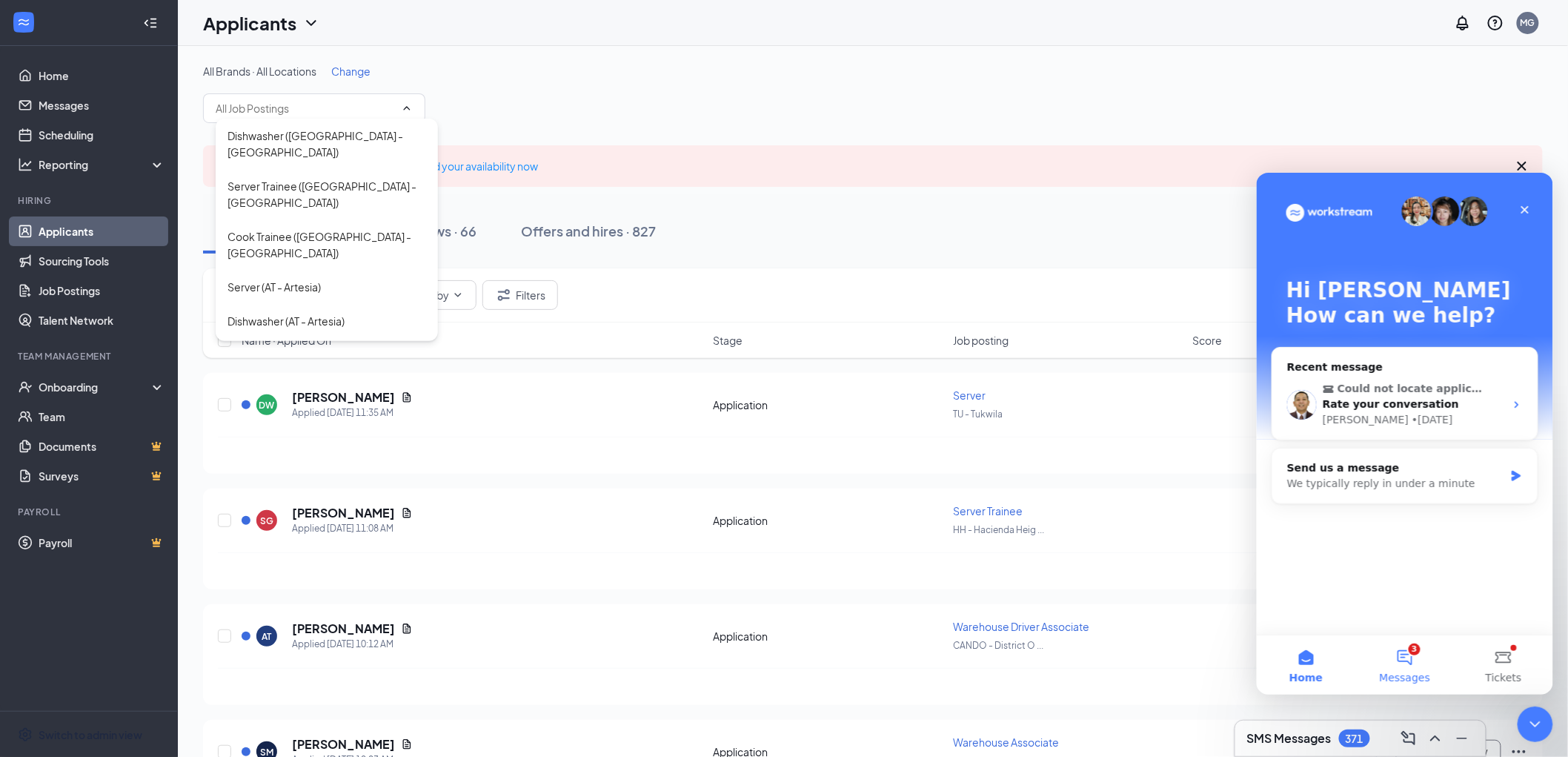
click at [1392, 658] on button "3 Messages" at bounding box center [1403, 664] width 98 height 60
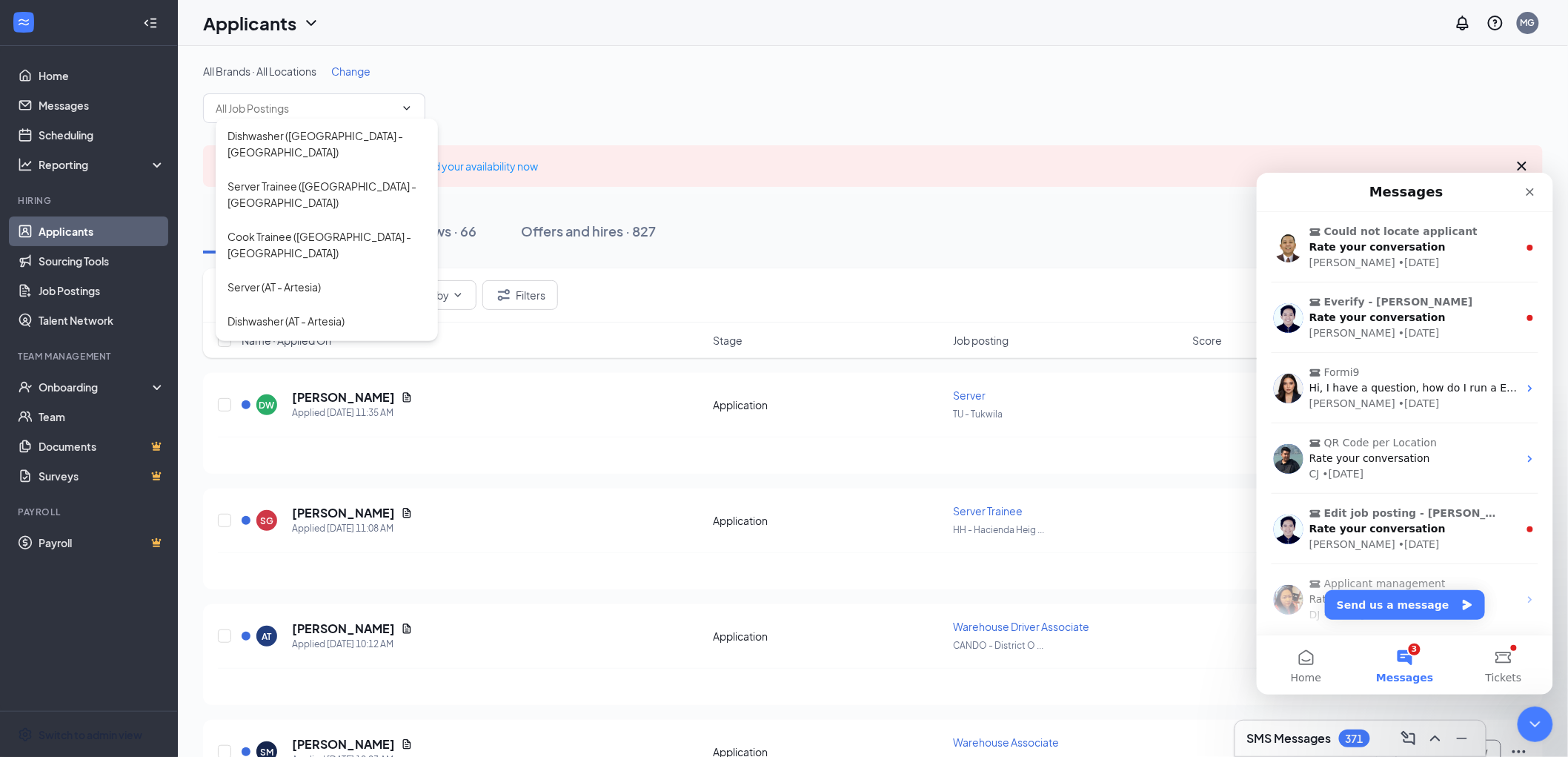
click at [64, 223] on link "Applicants" at bounding box center [102, 231] width 127 height 30
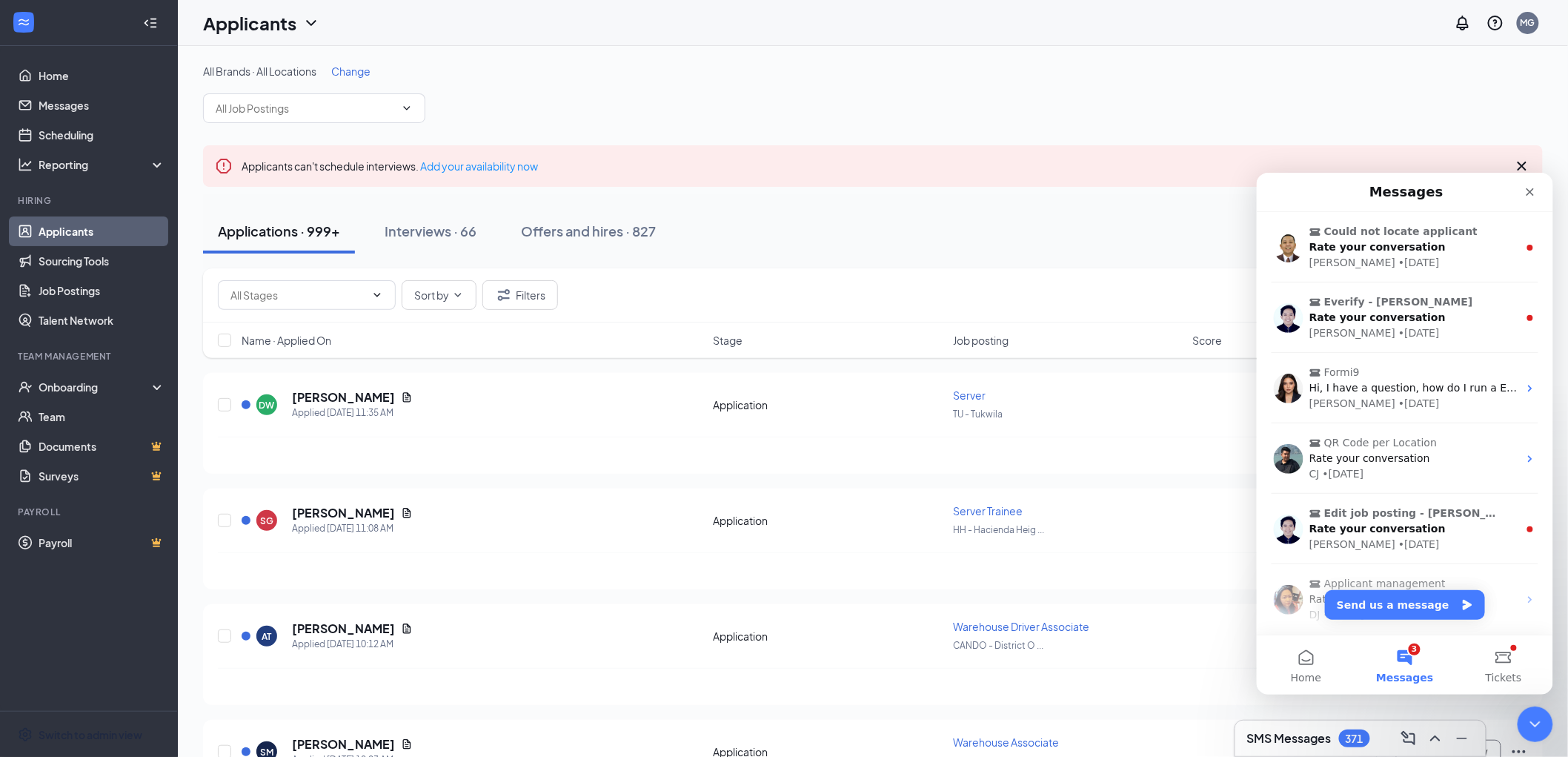
click at [64, 223] on link "Applicants" at bounding box center [102, 231] width 127 height 30
click at [71, 110] on link "Messages" at bounding box center [102, 105] width 127 height 30
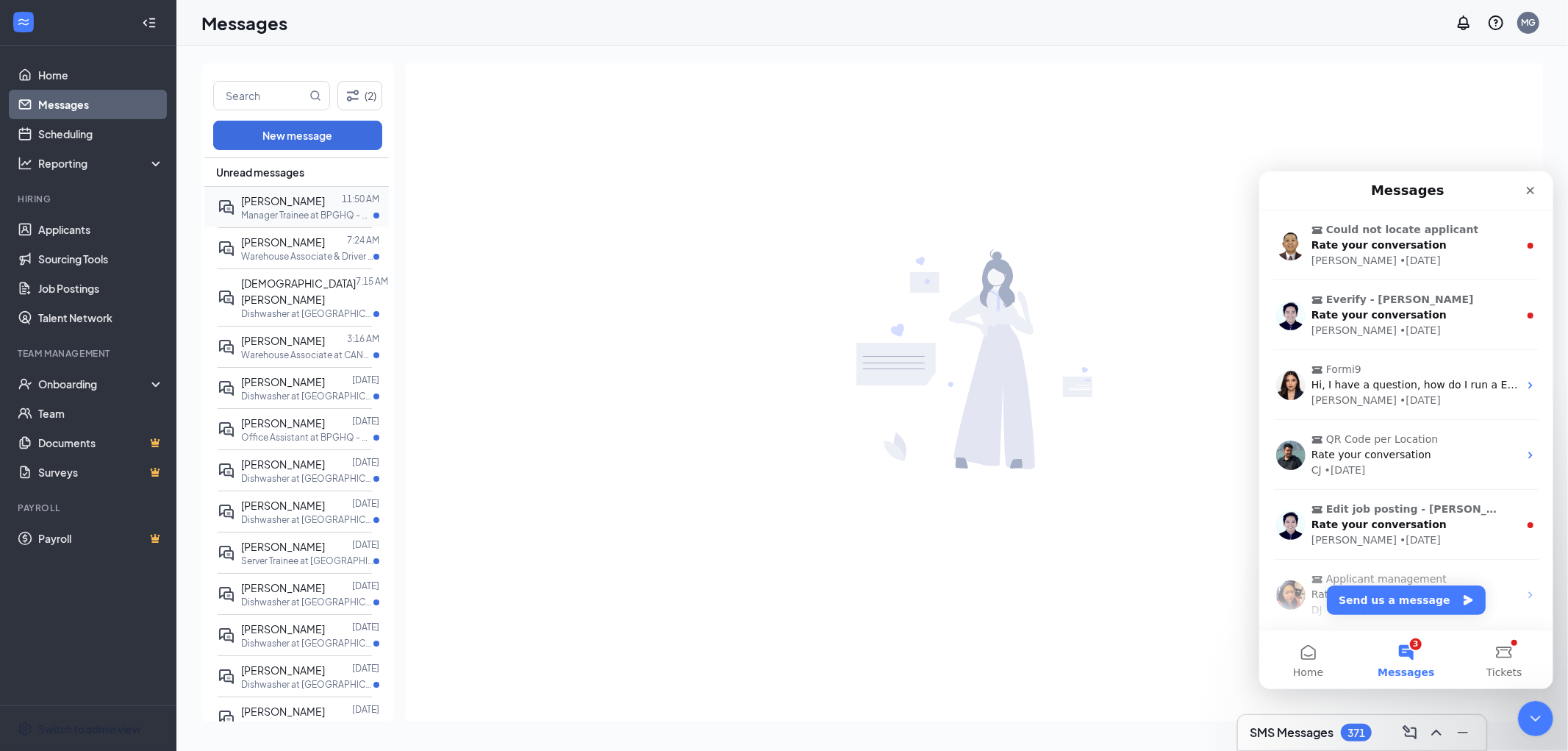
click at [289, 207] on div "[PERSON_NAME]" at bounding box center [282, 201] width 83 height 17
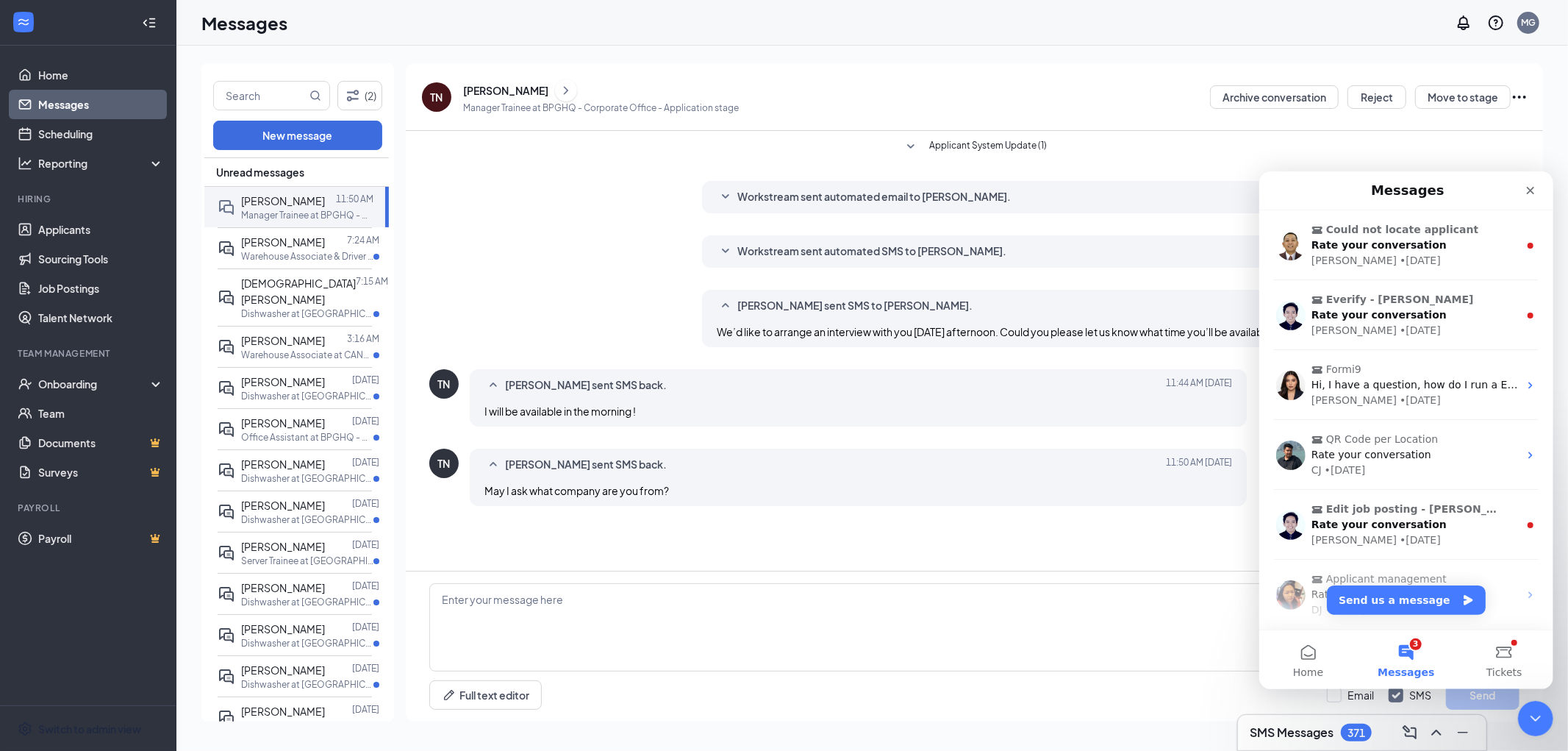
click at [780, 258] on span "Workstream sent automated SMS to [PERSON_NAME]." at bounding box center [872, 251] width 269 height 17
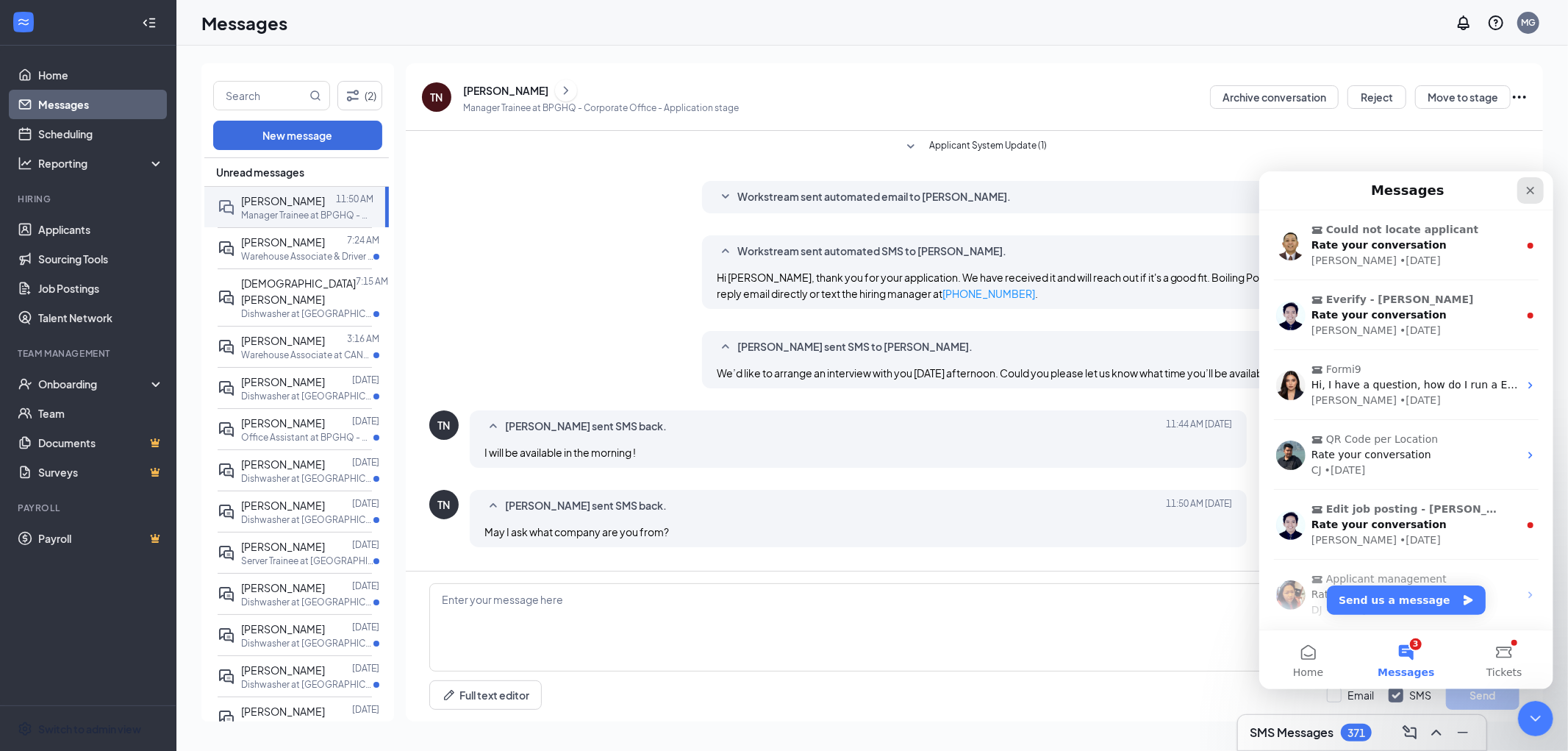
click at [1532, 189] on icon "Close" at bounding box center [1530, 189] width 12 height 12
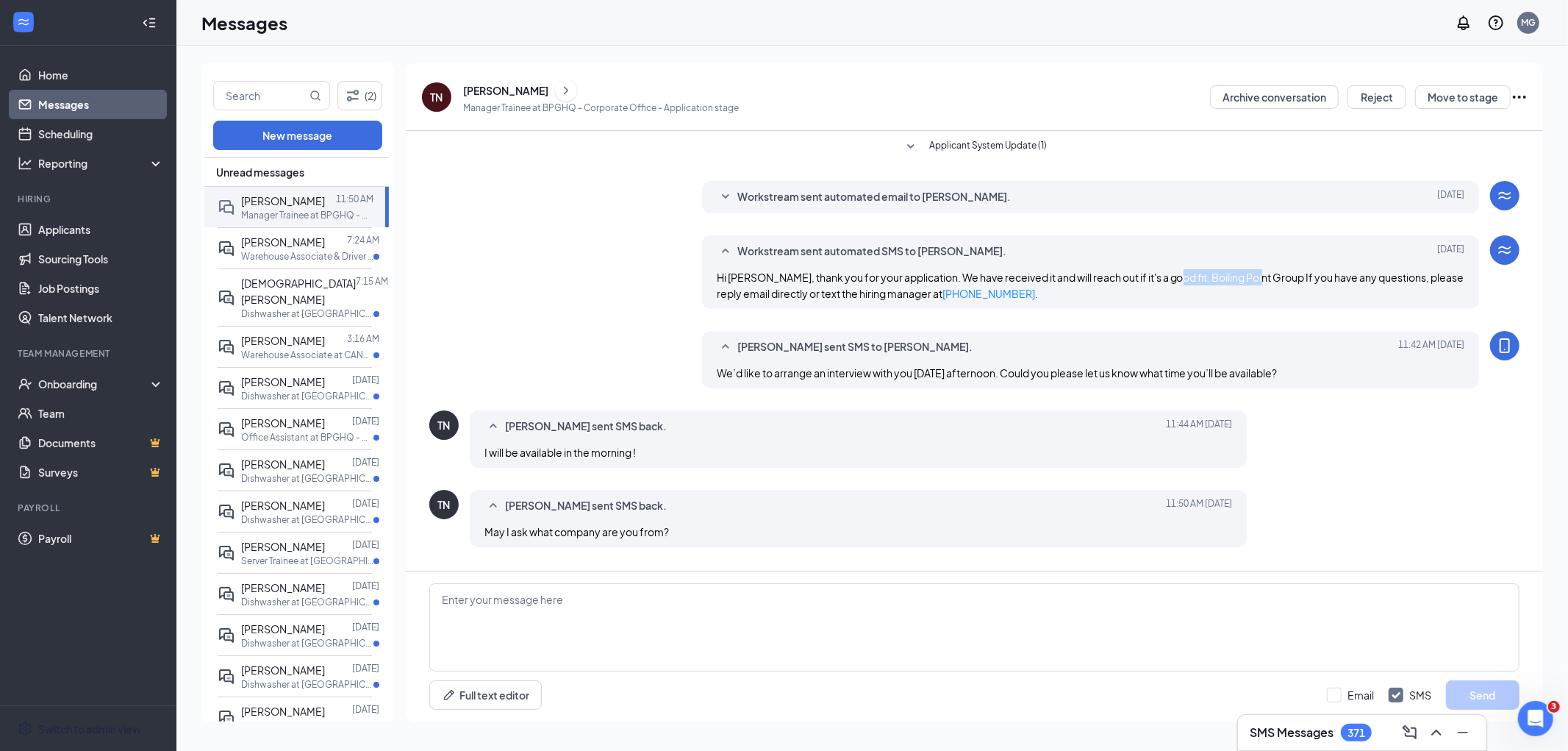
drag, startPoint x: 1160, startPoint y: 275, endPoint x: 1252, endPoint y: 274, distance: 92.0
click at [1252, 274] on span "Hi [PERSON_NAME], thank you for your application. We have received it and will …" at bounding box center [1091, 285] width 747 height 30
copy span "Boiling Point Group"
click at [581, 621] on textarea at bounding box center [974, 627] width 1090 height 88
paste textarea "Boiling Point Group"
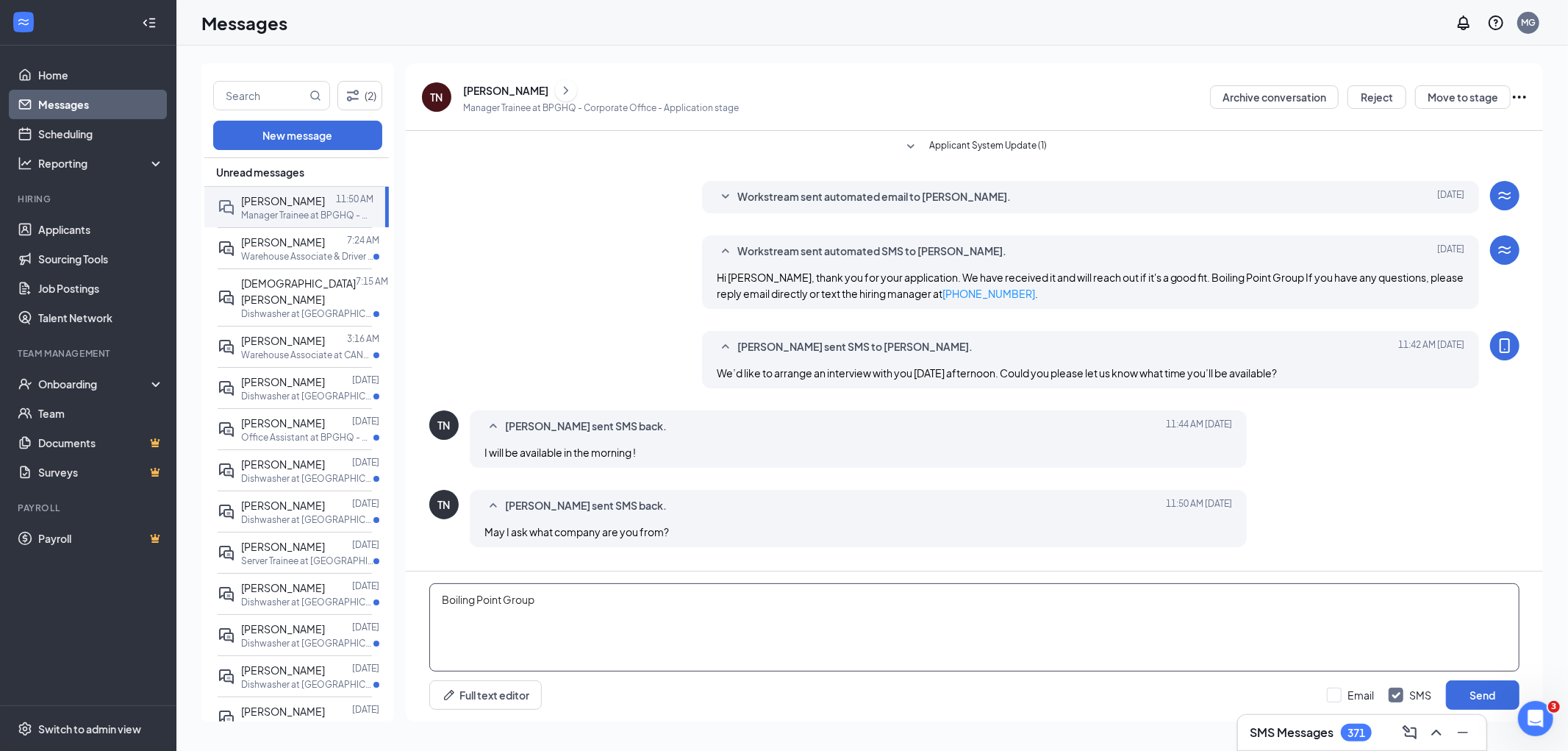
click at [603, 634] on textarea "Boiling Point Group" at bounding box center [974, 627] width 1090 height 88
drag, startPoint x: 647, startPoint y: 617, endPoint x: 641, endPoint y: 612, distance: 7.8
click at [647, 617] on textarea "Boiling Point Group" at bounding box center [974, 627] width 1090 height 88
drag, startPoint x: 563, startPoint y: 595, endPoint x: 414, endPoint y: 613, distance: 150.1
click at [421, 613] on div "Boiling Point Group Full text editor Email SMS Send" at bounding box center [974, 646] width 1137 height 150
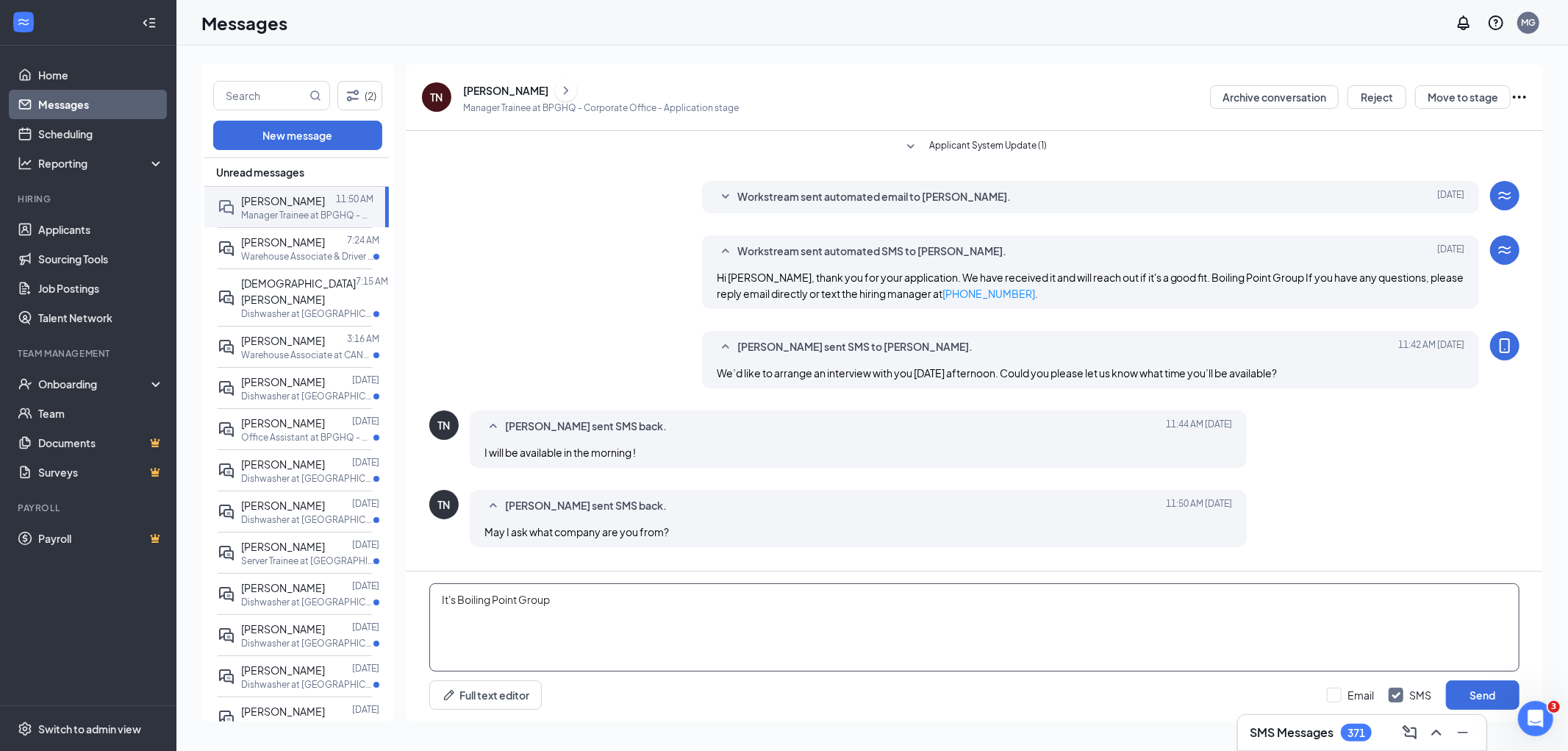
click at [557, 589] on textarea "It's Boiling Point Group" at bounding box center [974, 627] width 1090 height 88
type textarea "It's Boiling Point Group. is [DATE] 10 am ok?"
click at [1471, 698] on div "Minimize" at bounding box center [1463, 701] width 48 height 24
click at [1508, 696] on button "Send" at bounding box center [1483, 695] width 74 height 30
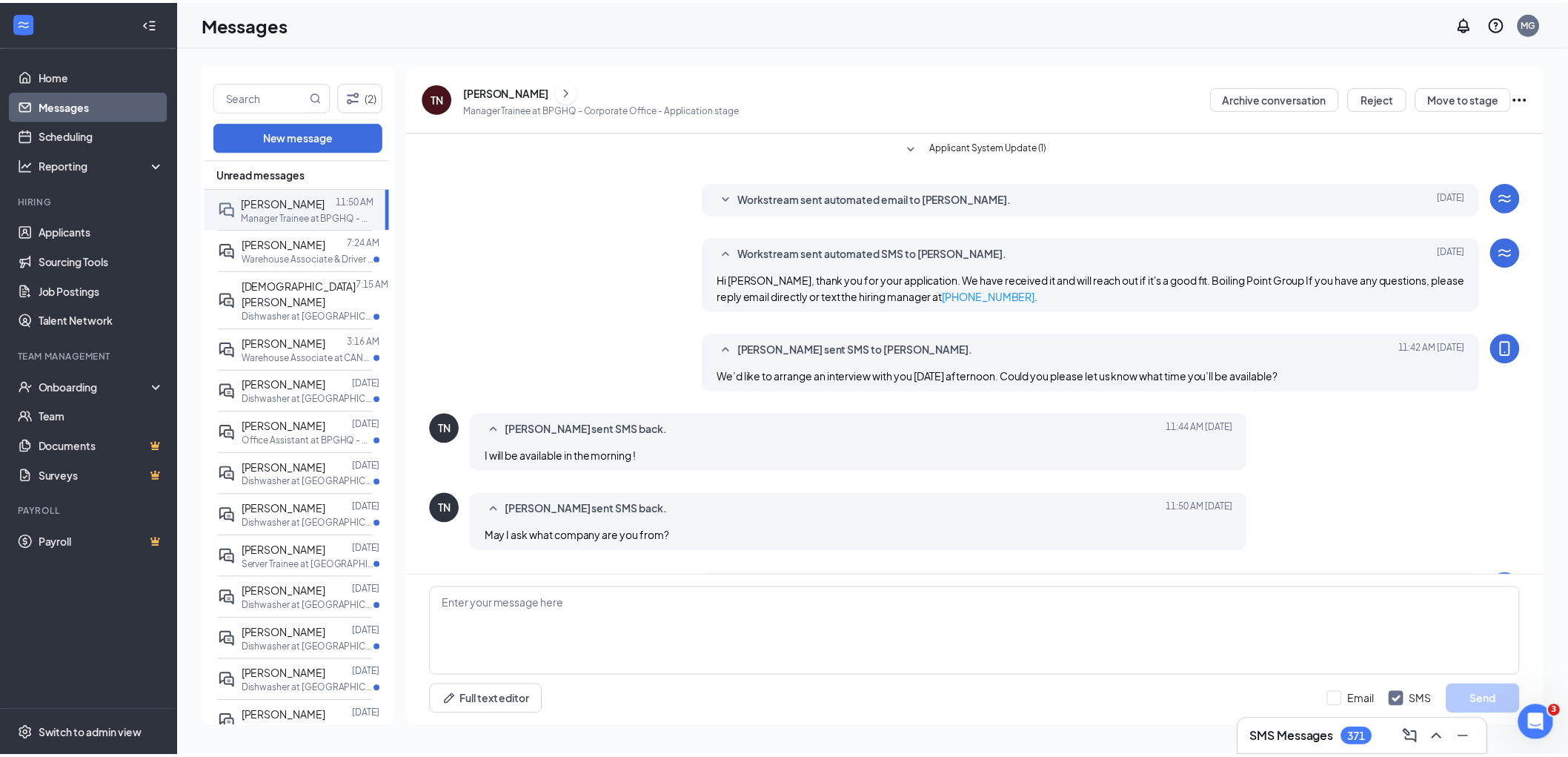
scroll to position [70, 0]
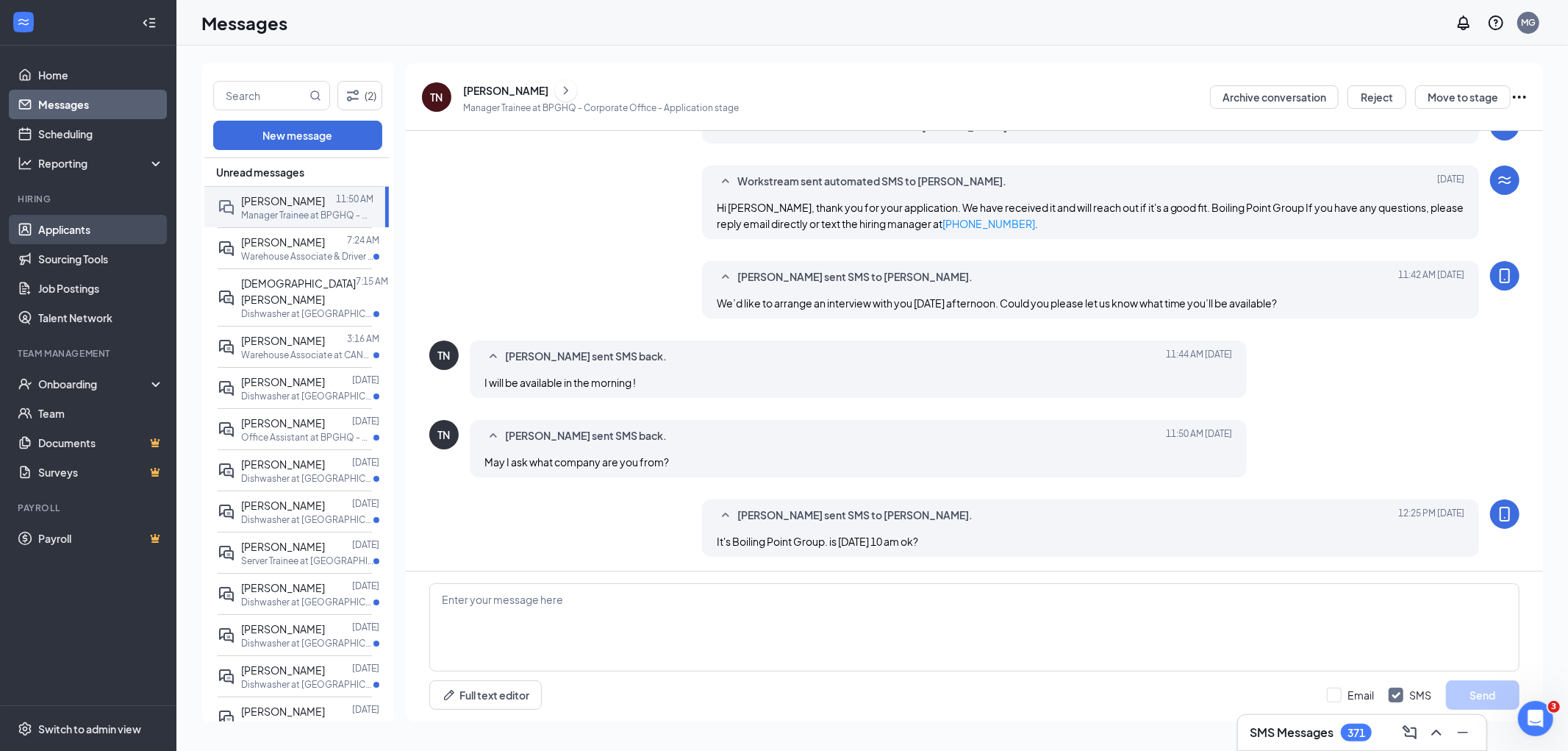
click at [77, 223] on link "Applicants" at bounding box center [101, 229] width 126 height 30
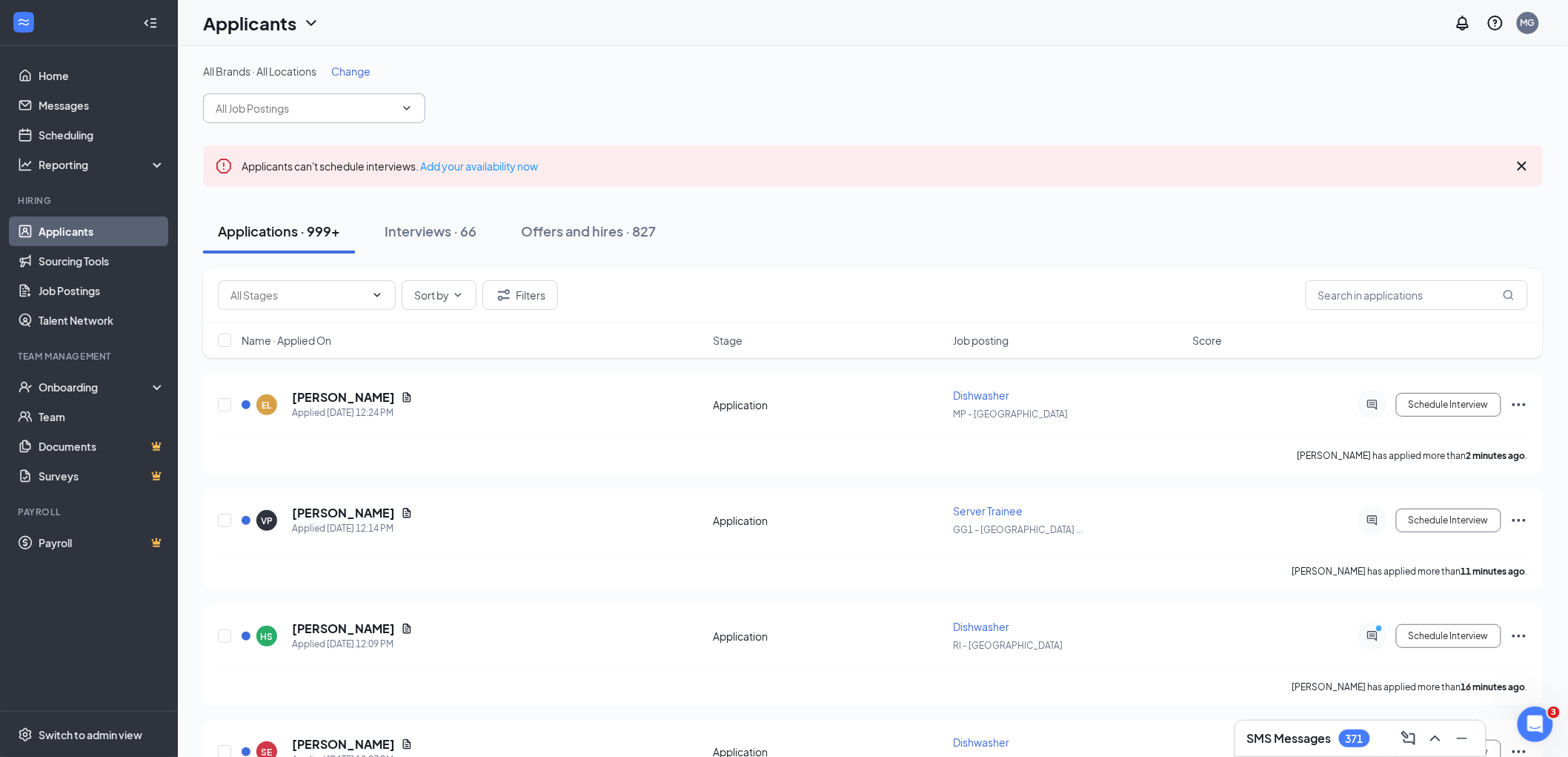
click at [286, 97] on span at bounding box center [314, 109] width 222 height 30
click at [299, 102] on input "man" at bounding box center [305, 108] width 180 height 17
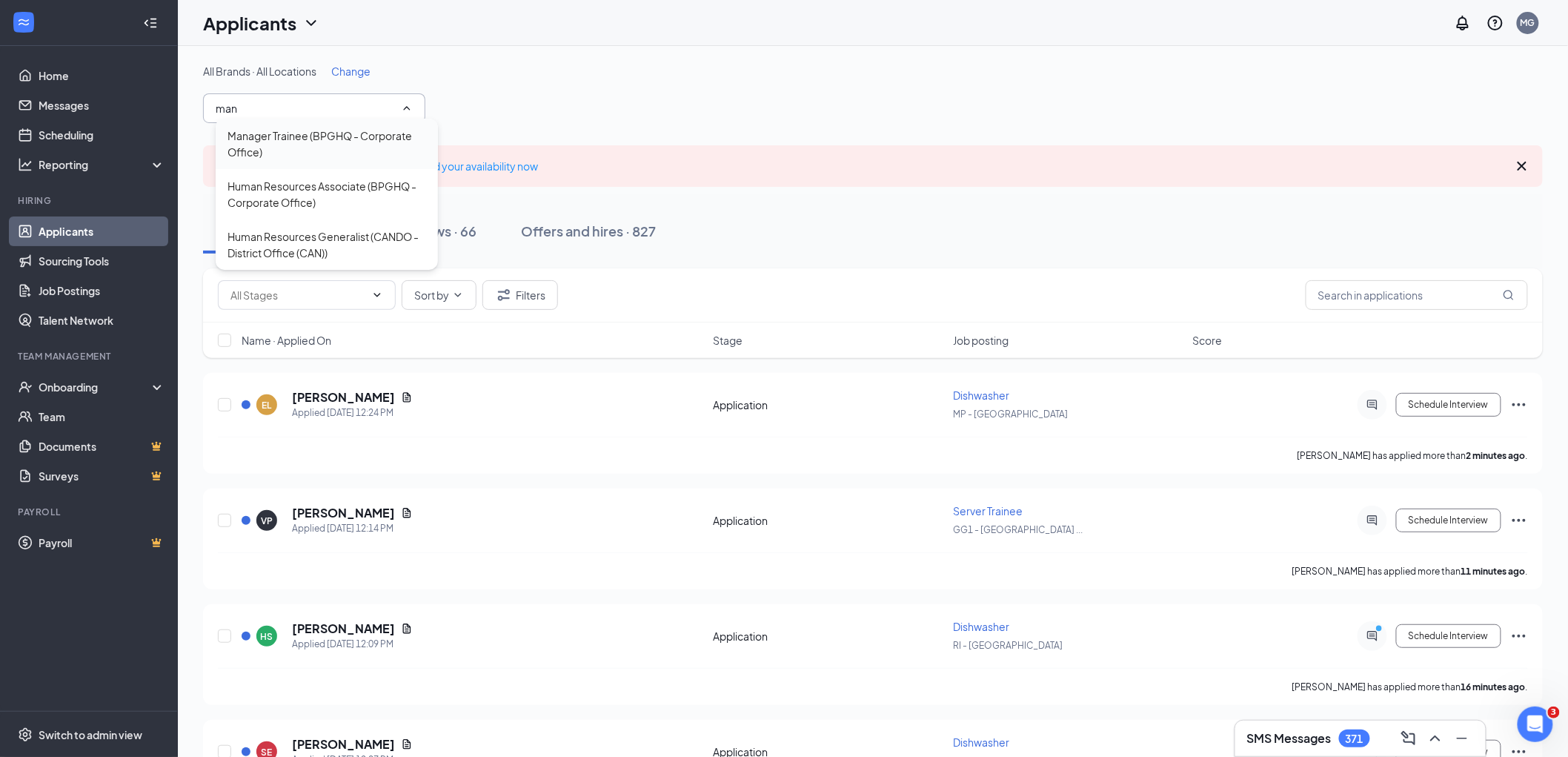
type input "man"
click at [304, 143] on div "Manager Trainee (BPGHQ - Corporate Office)" at bounding box center [327, 143] width 199 height 32
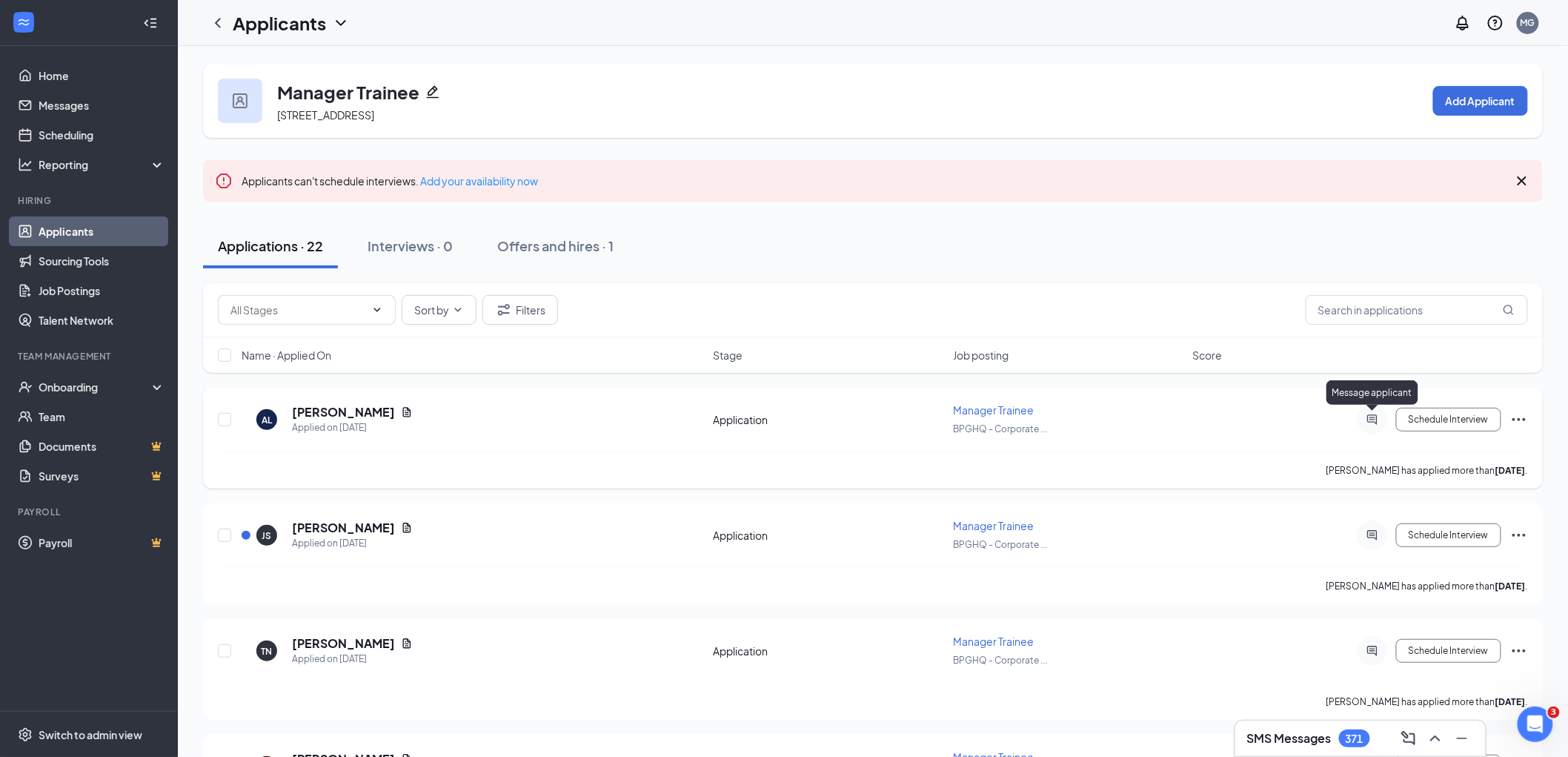
click at [1376, 419] on icon "ActiveChat" at bounding box center [1372, 420] width 18 height 12
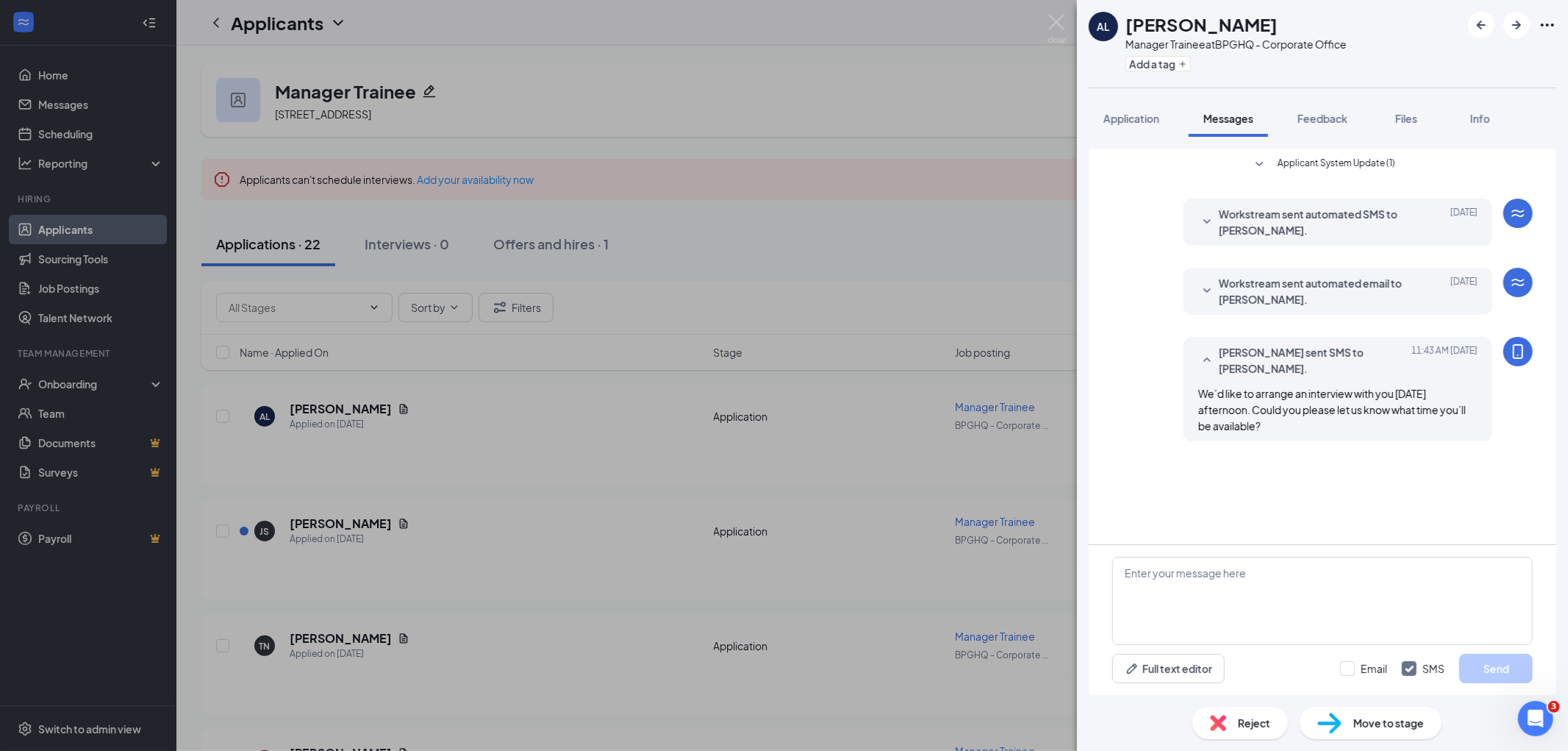
click at [836, 269] on div "AL [PERSON_NAME] Manager Trainee at BPGHQ - Corporate Office Add a tag Applicat…" at bounding box center [784, 376] width 1568 height 751
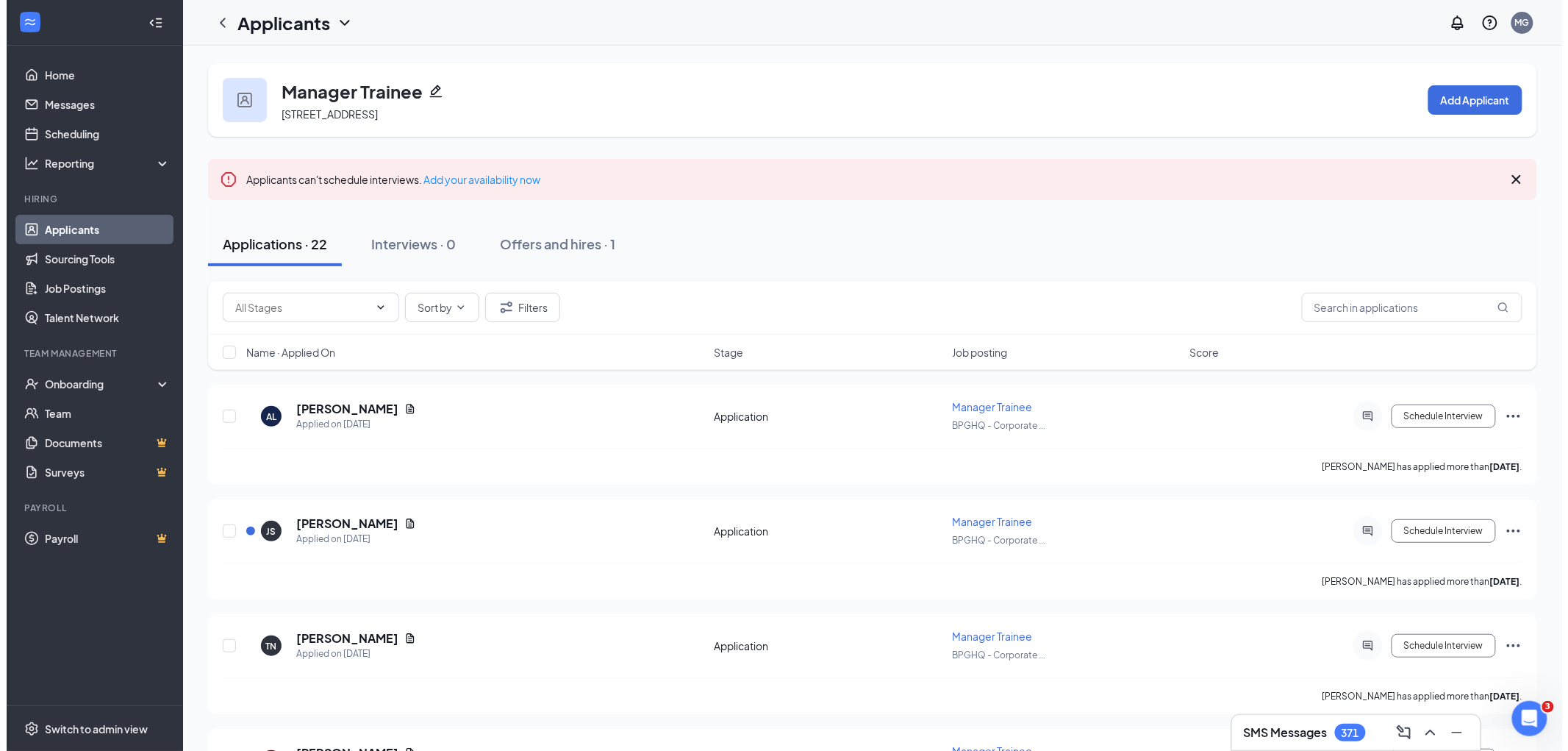
scroll to position [163, 0]
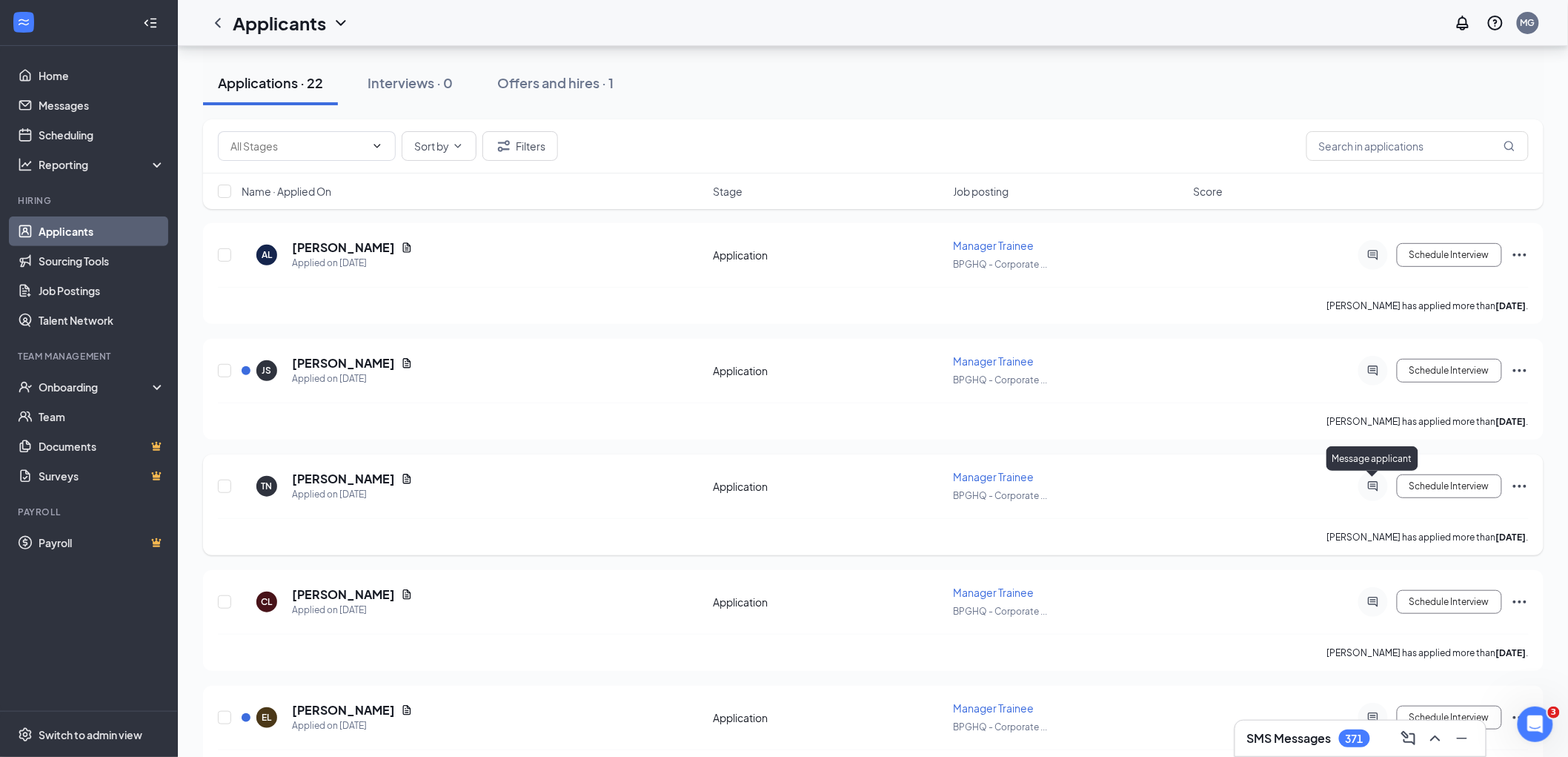
click at [1372, 480] on icon "ActiveChat" at bounding box center [1373, 486] width 18 height 12
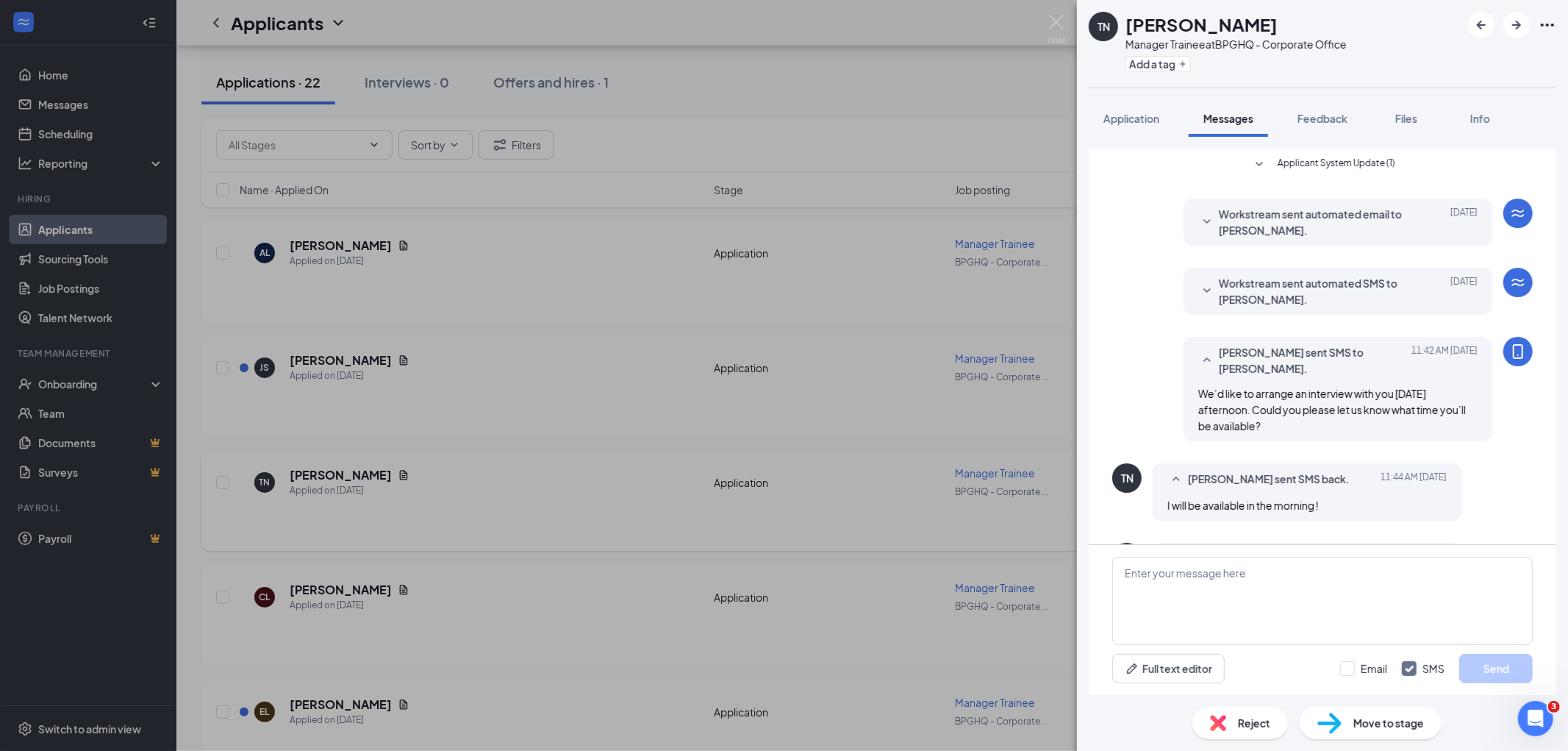
scroll to position [135, 0]
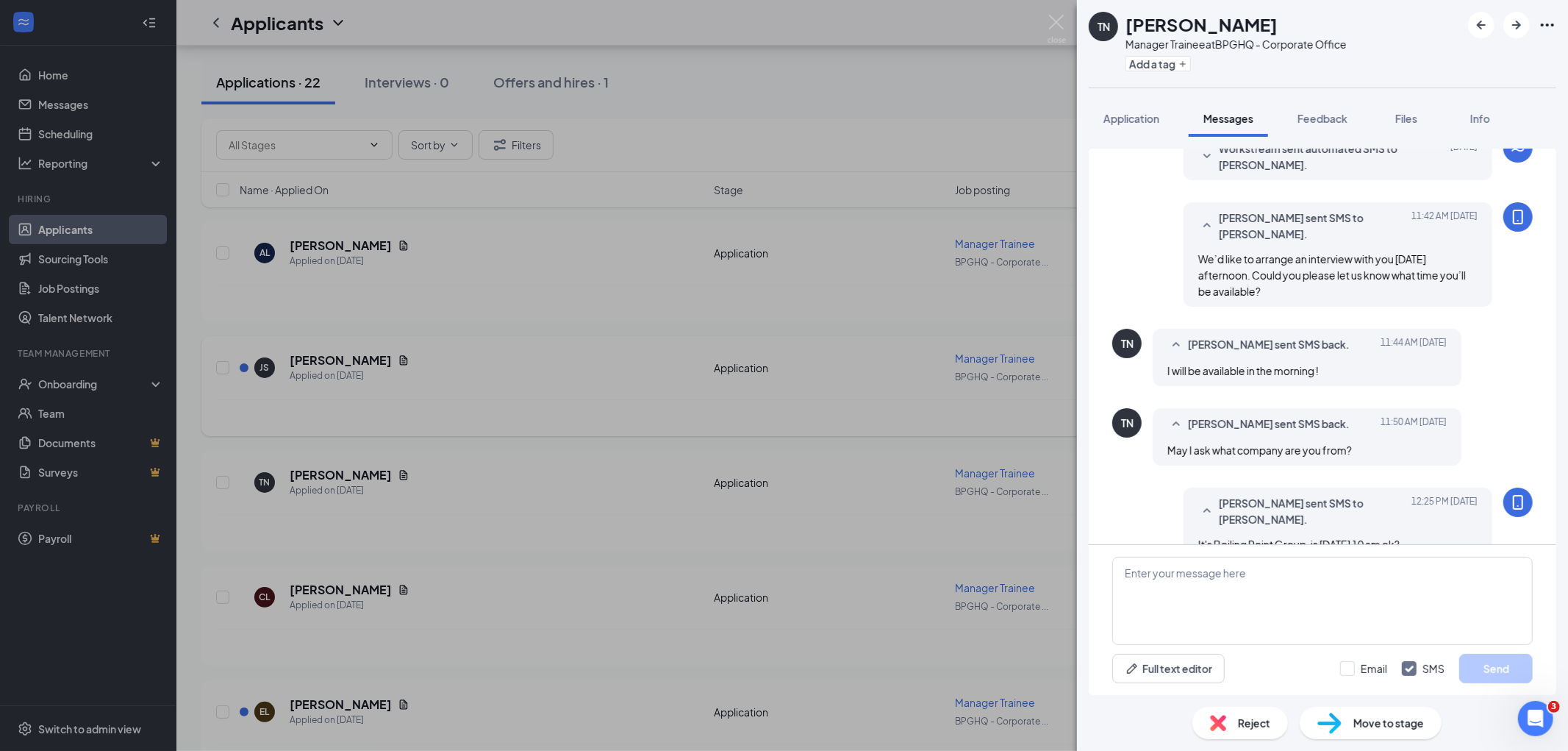
drag, startPoint x: 941, startPoint y: 118, endPoint x: 627, endPoint y: 350, distance: 390.4
click at [941, 117] on div "TN [PERSON_NAME] Manager Trainee at BPGHQ - Corporate Office Add a tag Applicat…" at bounding box center [784, 376] width 1568 height 751
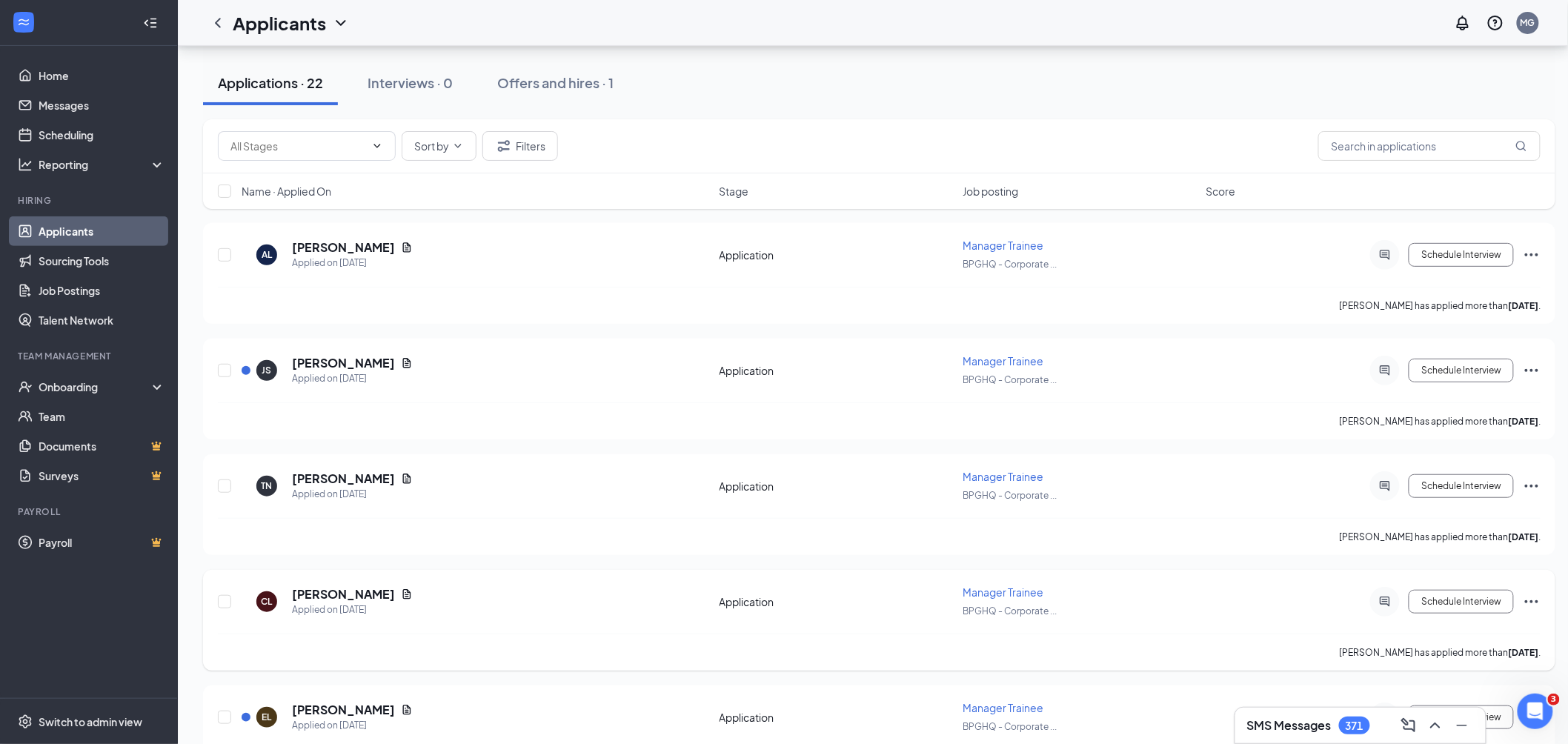
click at [1386, 603] on icon "ActiveChat" at bounding box center [1385, 602] width 18 height 12
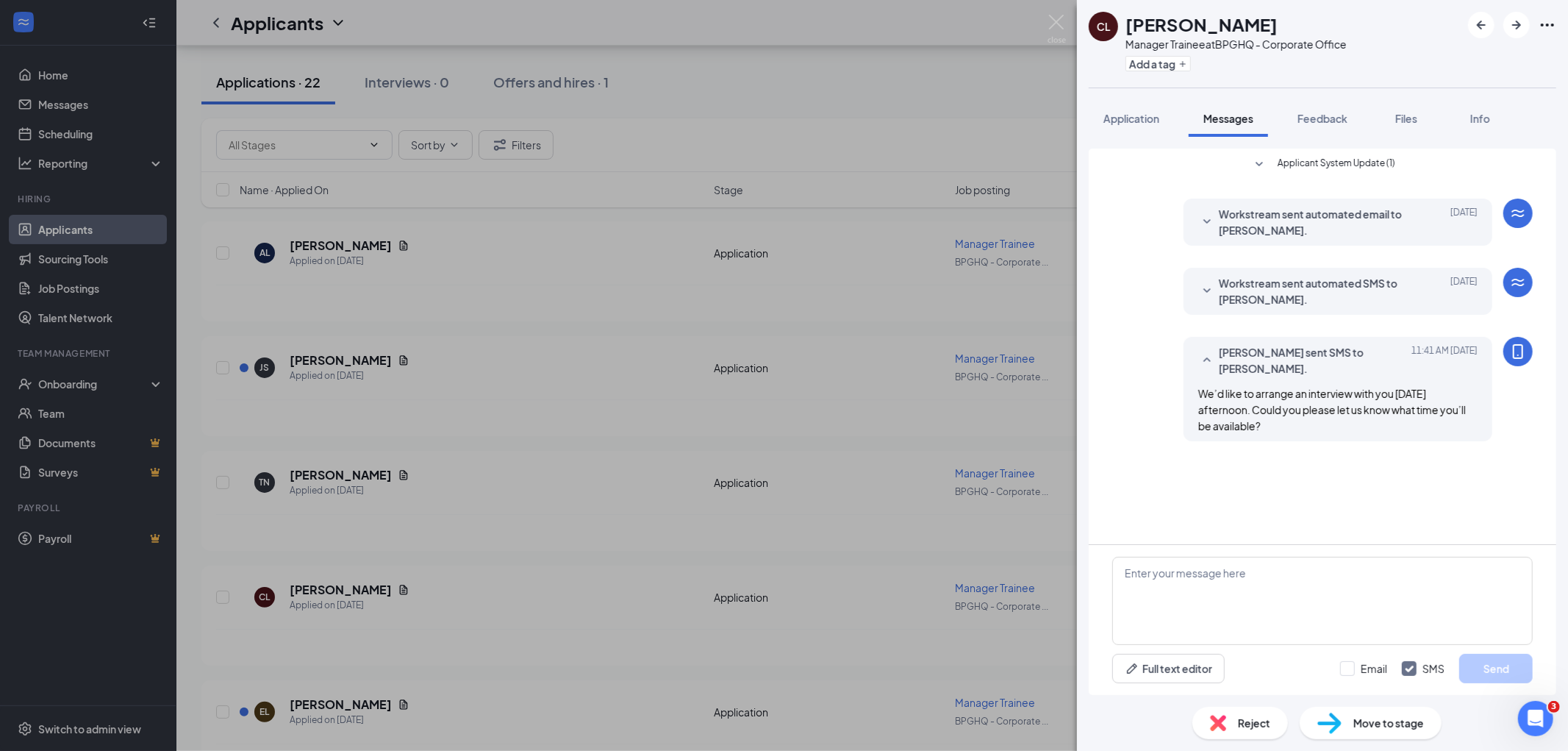
click at [515, 222] on div "[PERSON_NAME] [PERSON_NAME] Manager Trainee at BPGHQ - Corporate Office Add a t…" at bounding box center [784, 376] width 1568 height 751
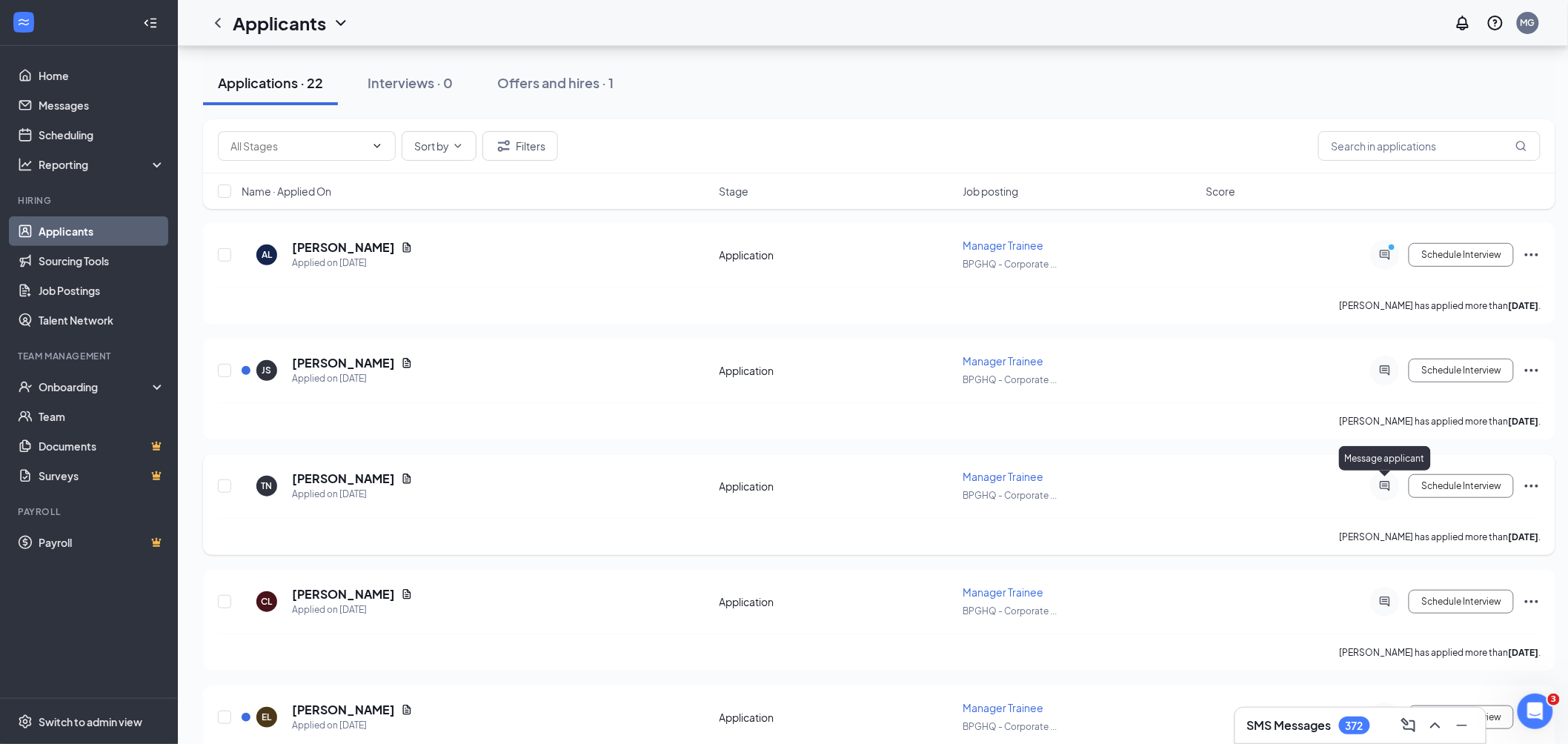
click at [1381, 483] on icon "ActiveChat" at bounding box center [1385, 486] width 18 height 12
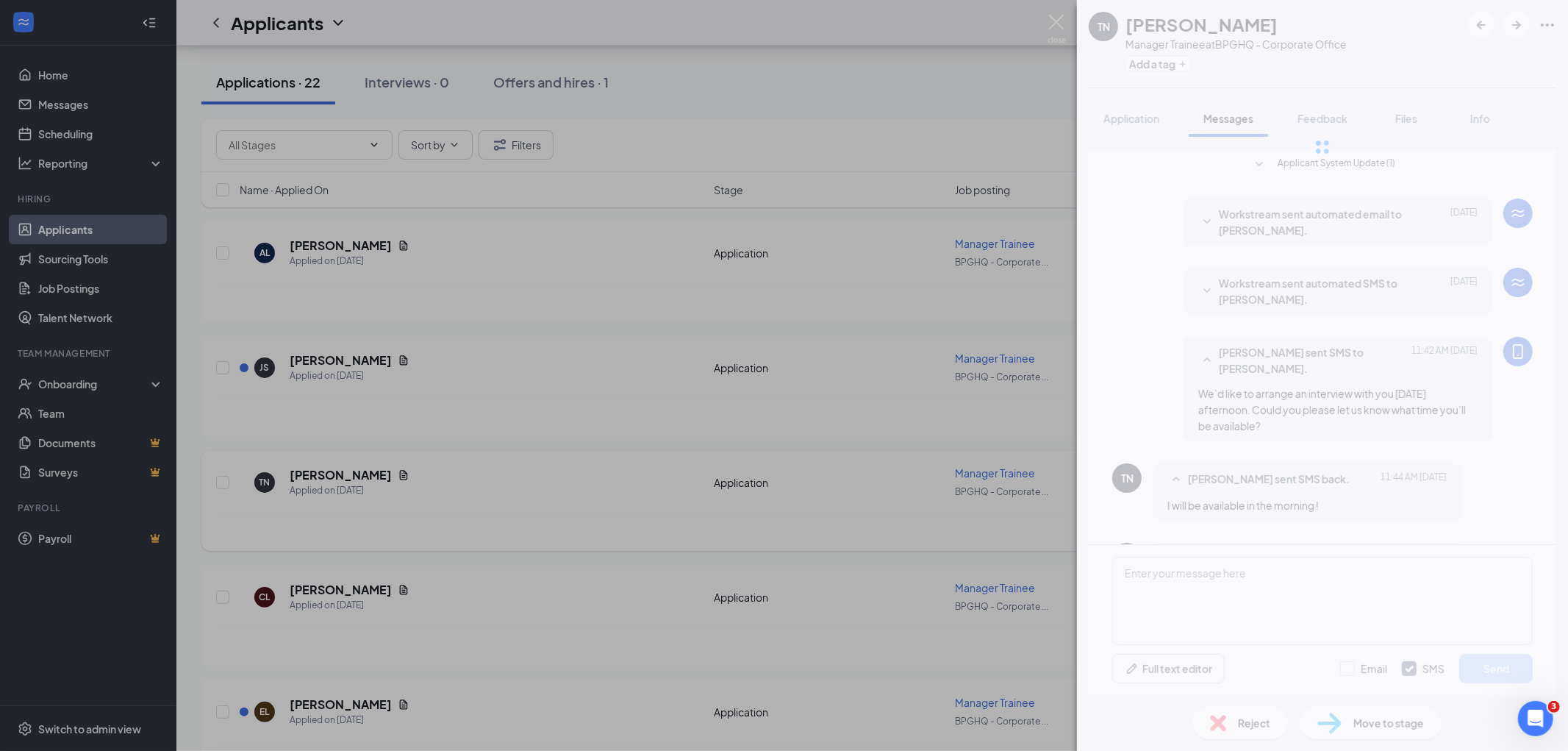
scroll to position [135, 0]
